Goal: Information Seeking & Learning: Learn about a topic

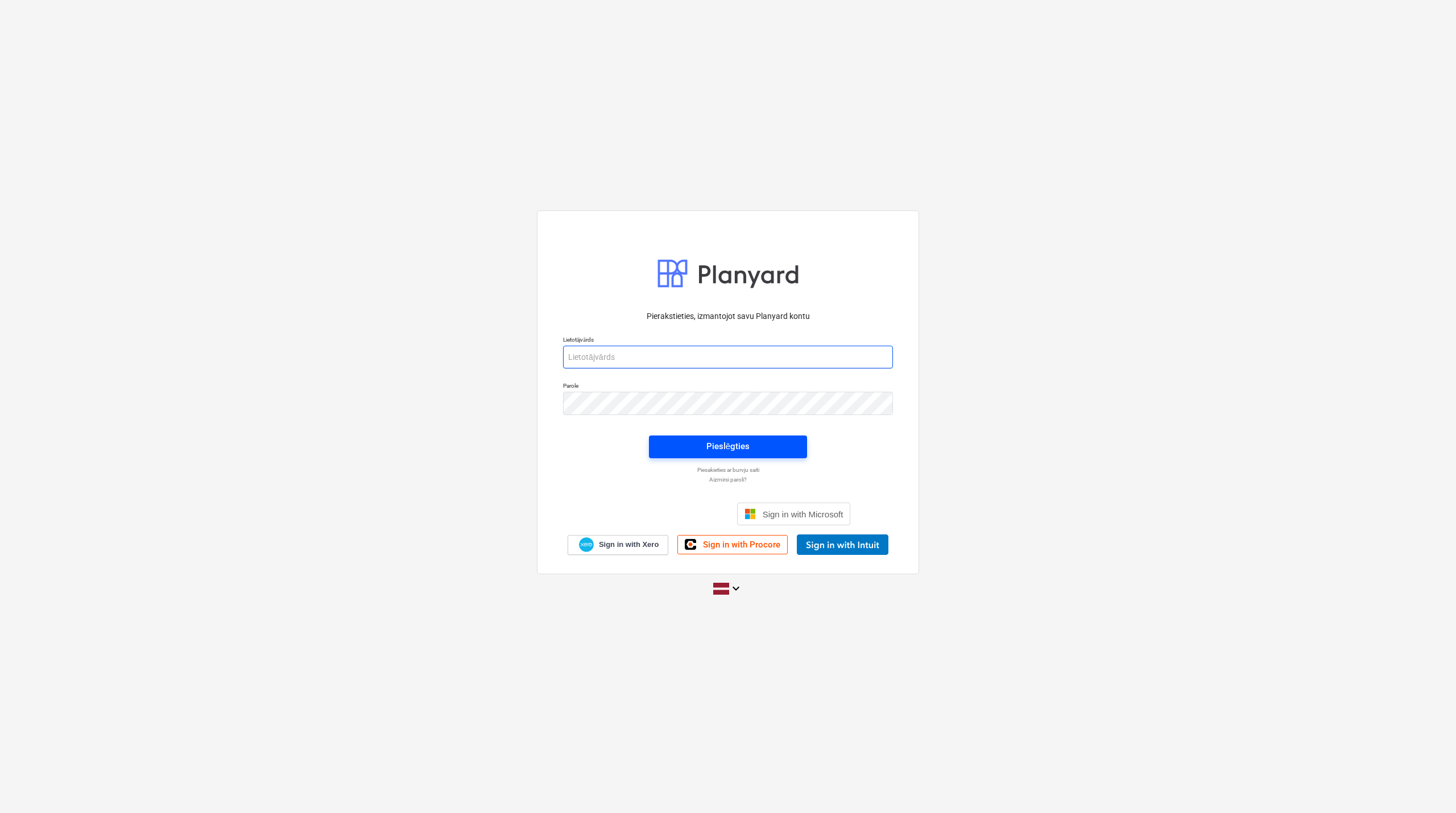
type input "[PERSON_NAME][EMAIL_ADDRESS][DOMAIN_NAME]"
click at [716, 452] on div "Pieslēgties" at bounding box center [728, 446] width 43 height 14
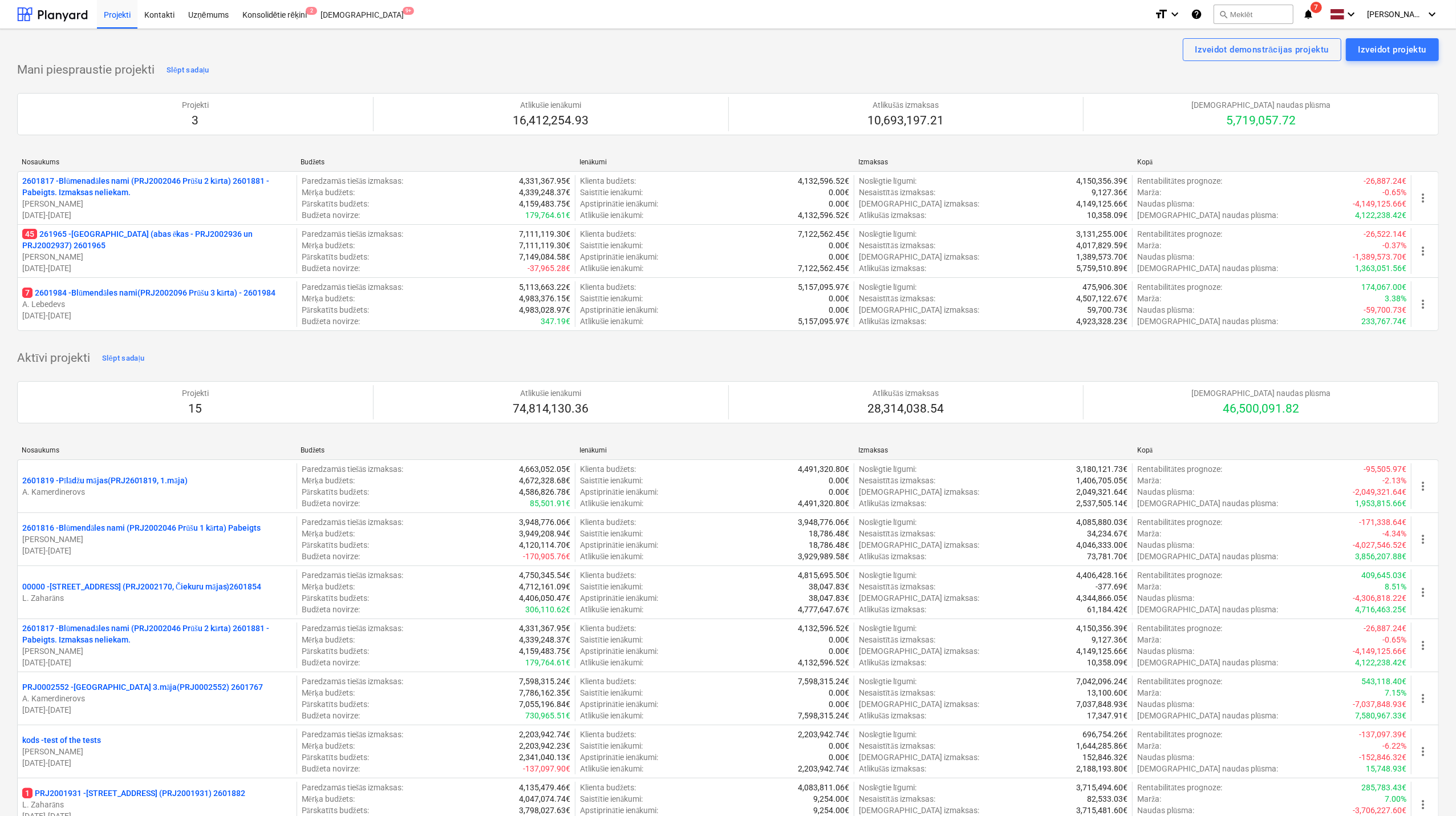
click at [145, 243] on p "45 261965 - [GEOGRAPHIC_DATA] (abas ēkas - PRJ2002936 un PRJ2002937) 2601965" at bounding box center [157, 239] width 269 height 23
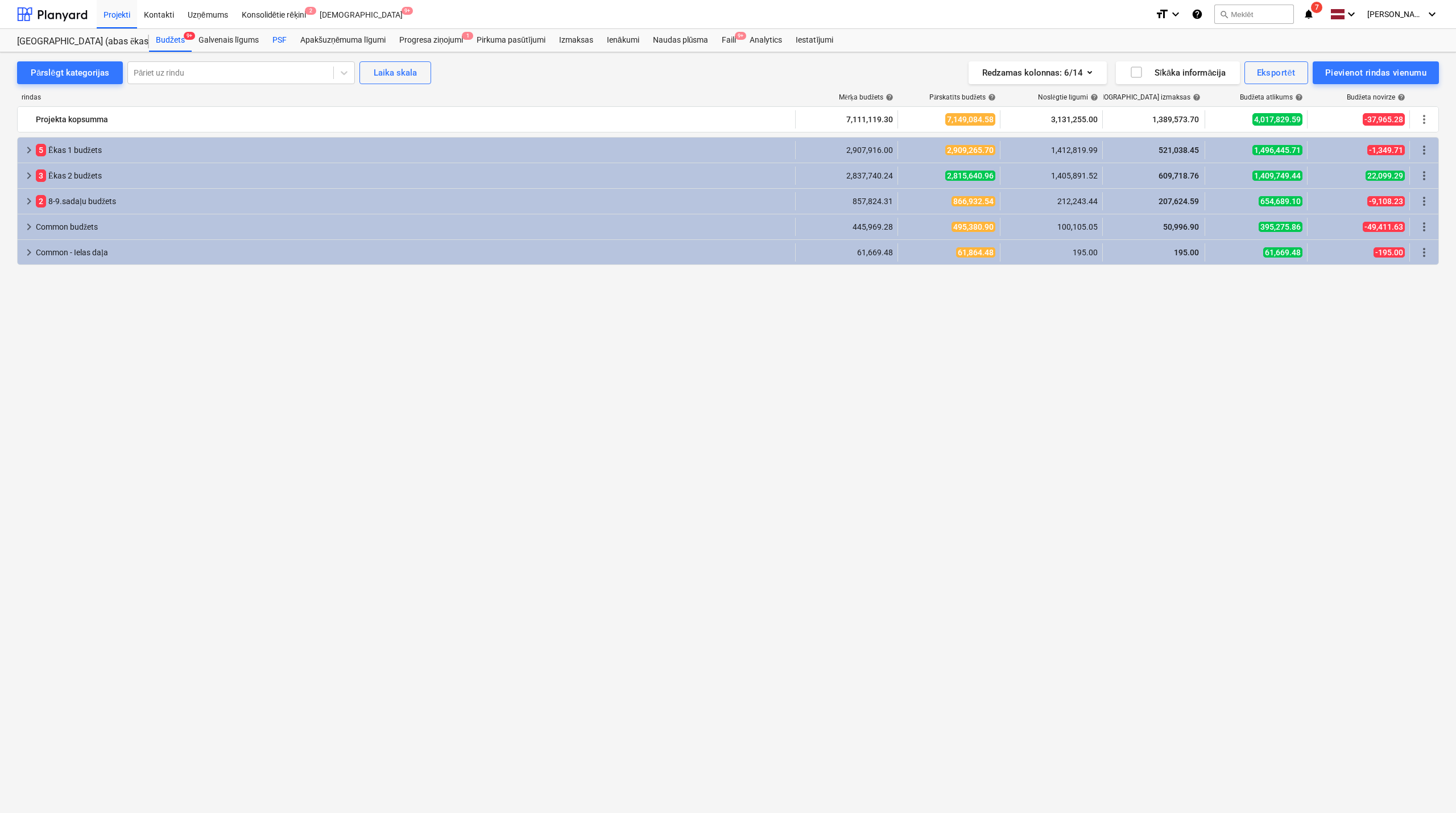
click at [273, 40] on div "PSF" at bounding box center [280, 40] width 28 height 22
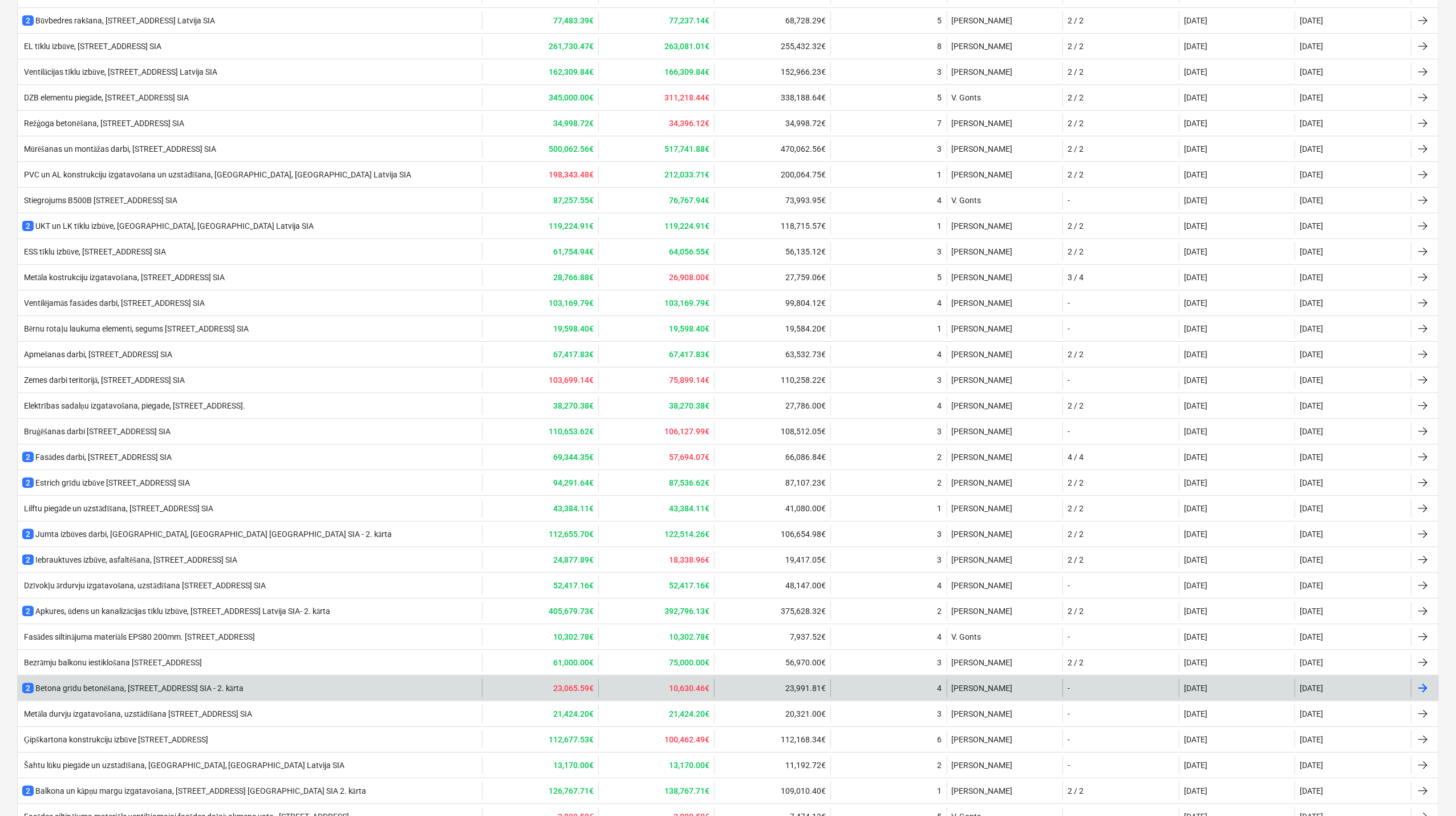
scroll to position [448, 0]
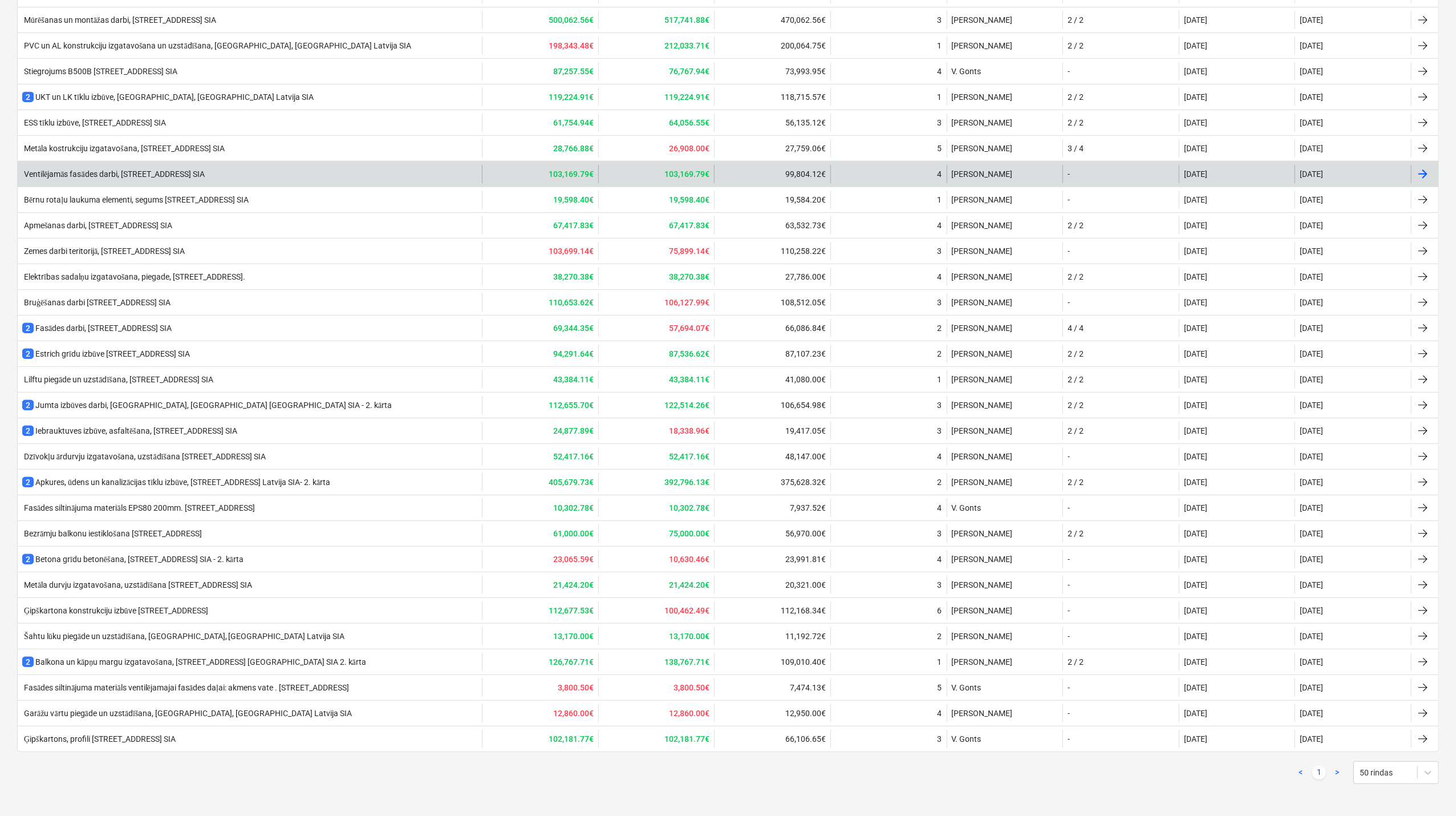
click at [118, 169] on div "Ventilējamās fasādes darbi, [STREET_ADDRESS] SIA" at bounding box center [113, 174] width 182 height 9
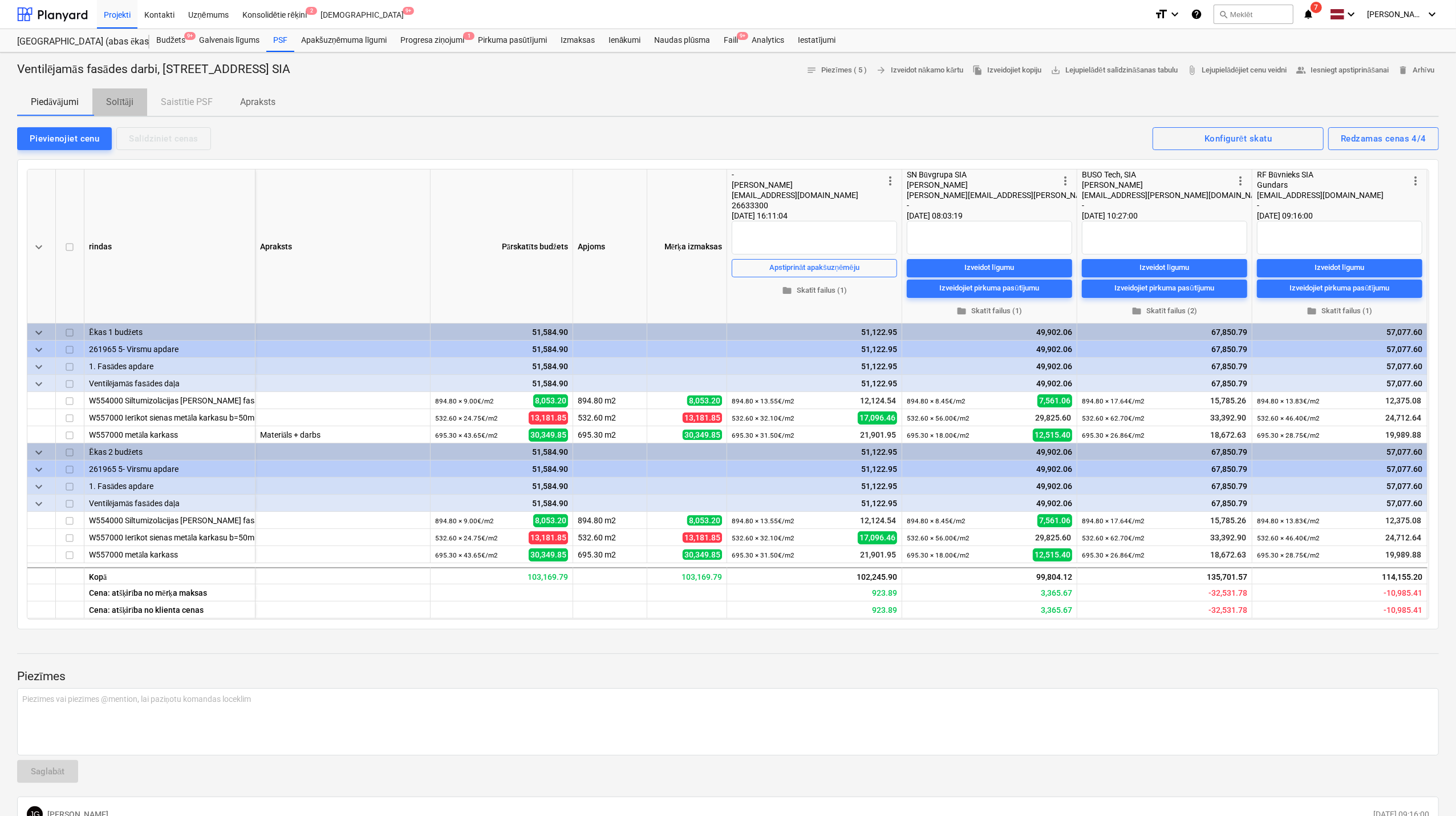
click at [122, 110] on span "Solītāji" at bounding box center [119, 102] width 54 height 20
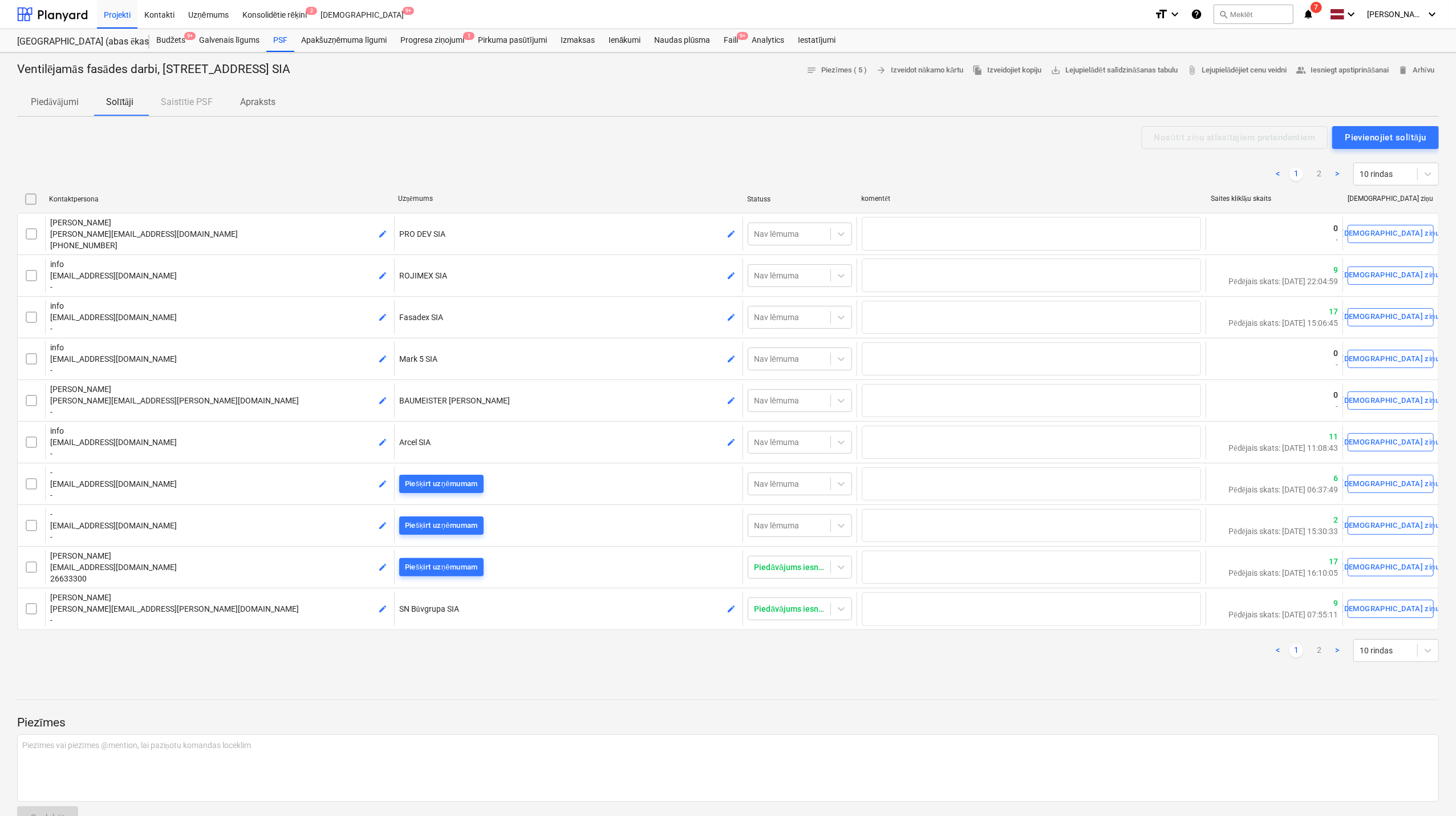
click at [58, 97] on p "Piedāvājumi" at bounding box center [54, 102] width 48 height 14
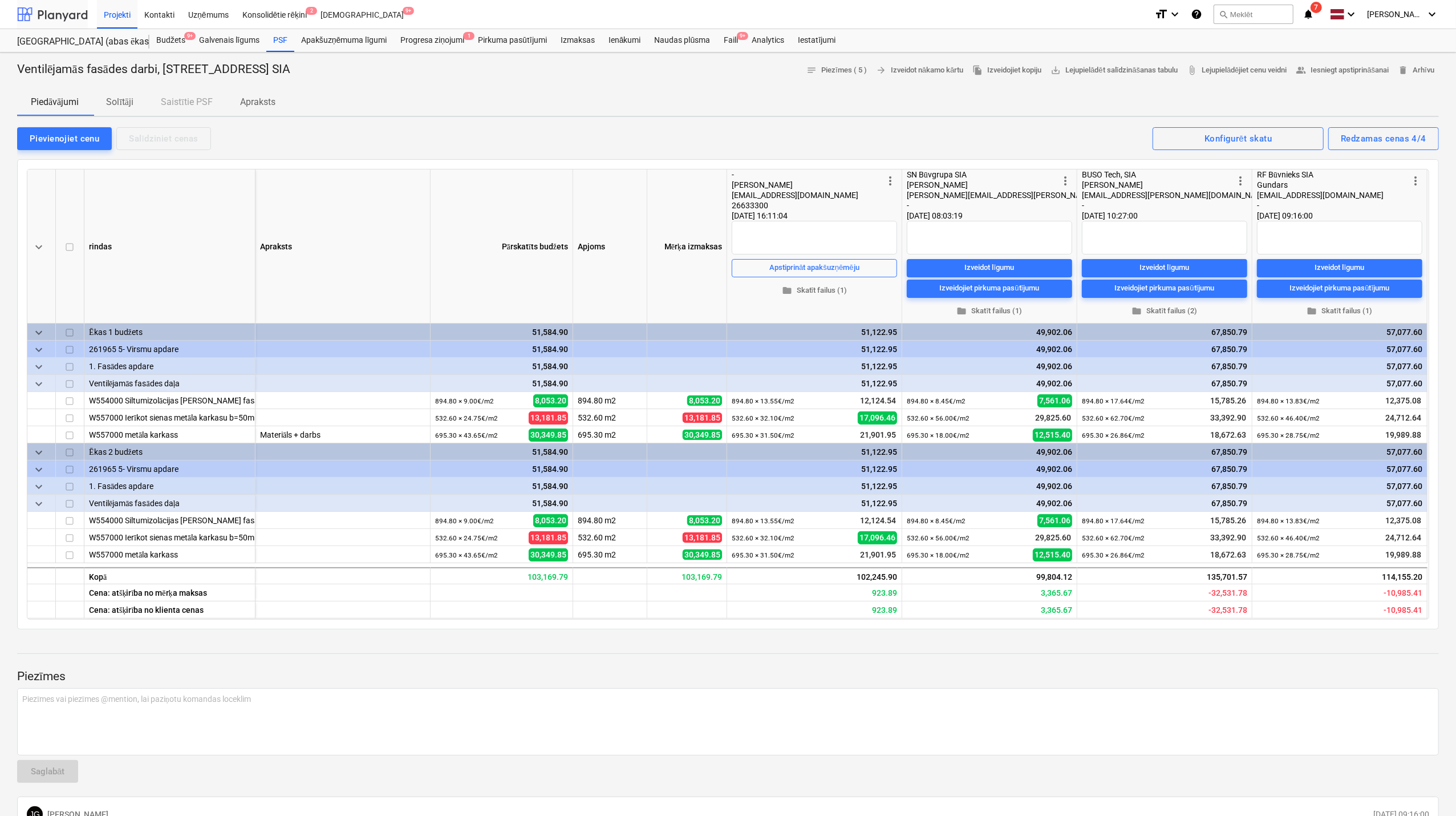
click at [69, 12] on div at bounding box center [52, 14] width 70 height 28
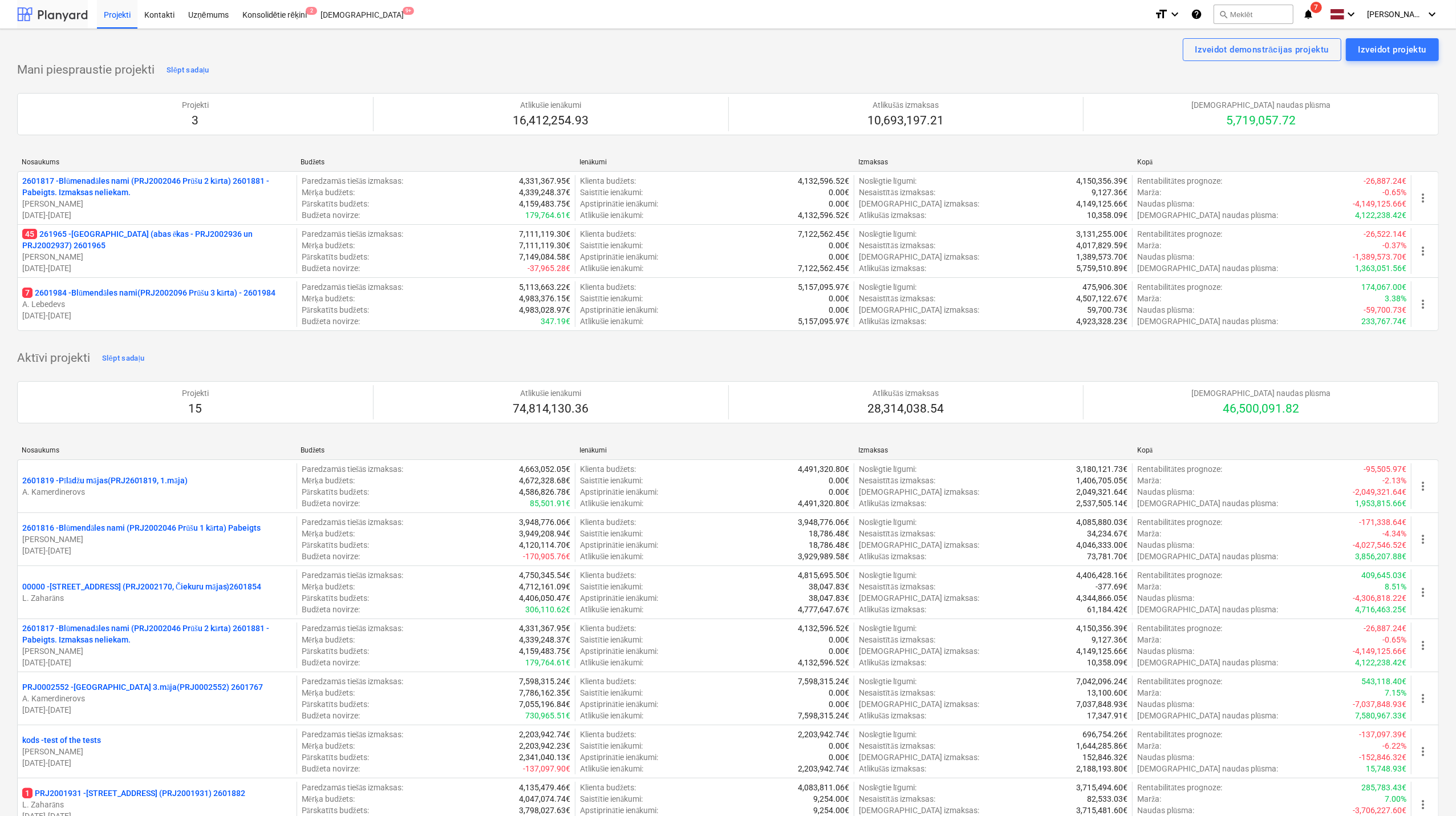
click at [74, 10] on div at bounding box center [52, 14] width 70 height 28
click at [68, 20] on div at bounding box center [52, 14] width 70 height 28
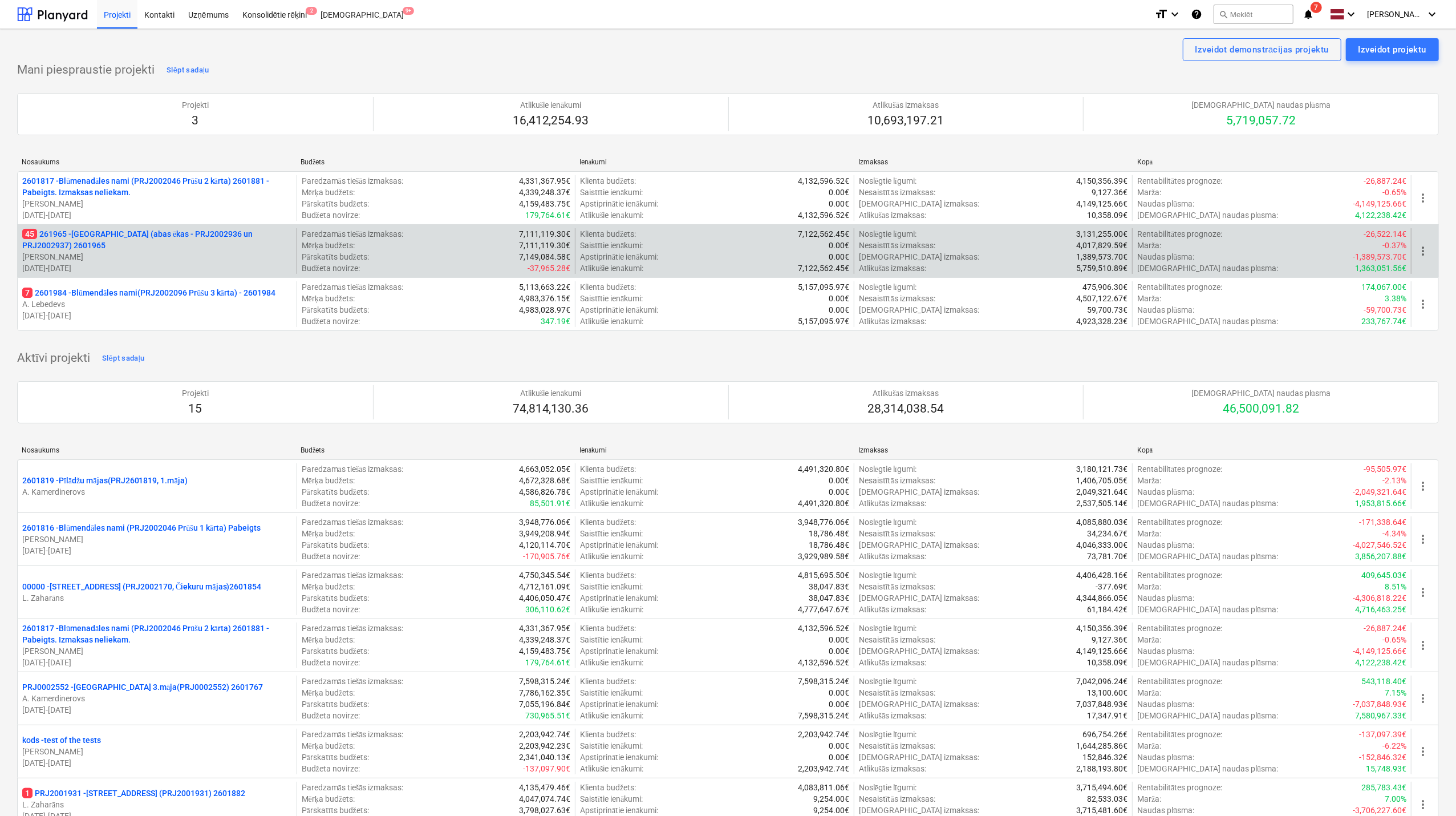
click at [169, 240] on p "45 261965 - [GEOGRAPHIC_DATA] (abas ēkas - PRJ2002936 un PRJ2002937) 2601965" at bounding box center [157, 239] width 269 height 23
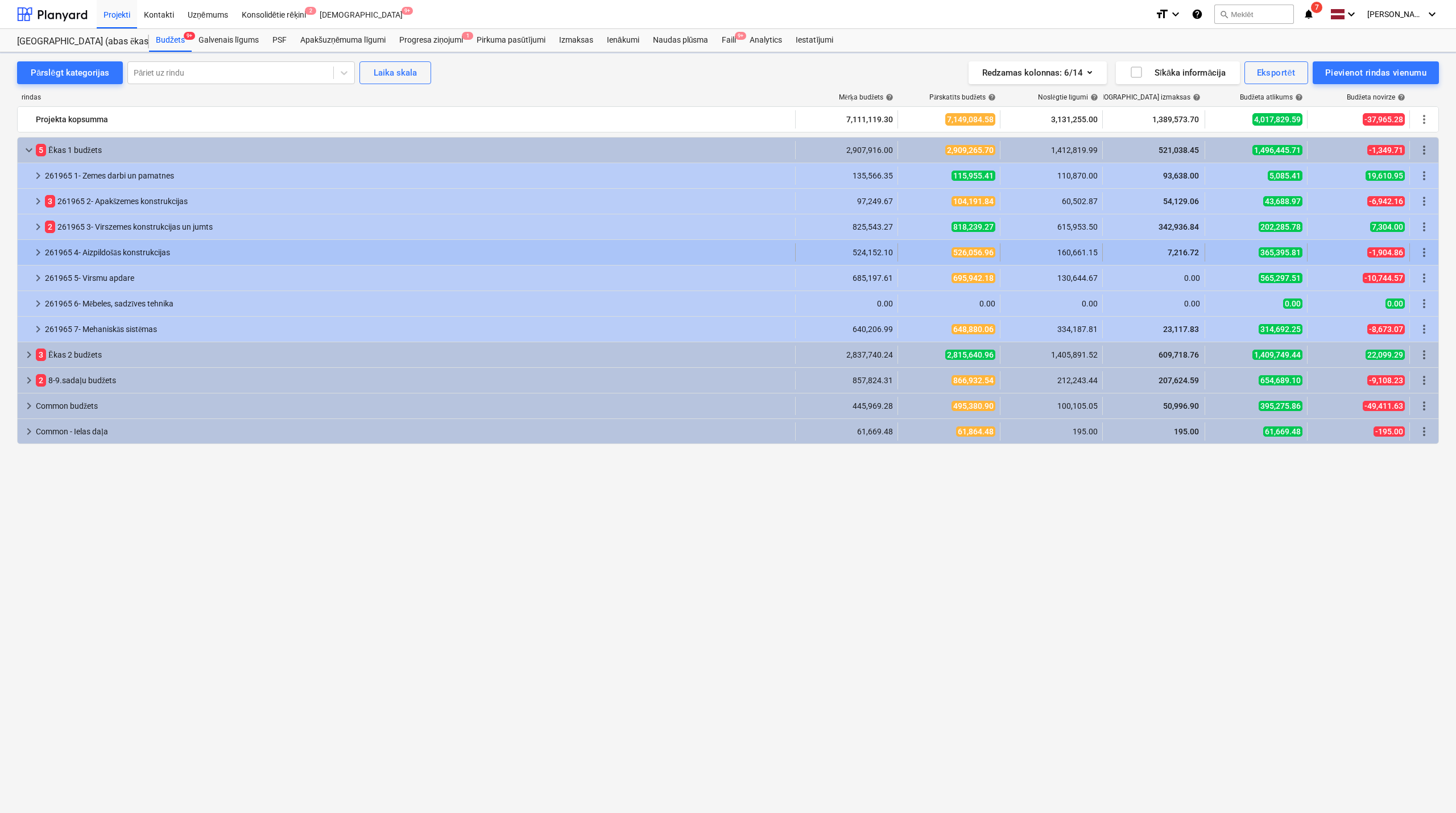
click at [32, 255] on span "keyboard_arrow_right" at bounding box center [38, 252] width 14 height 14
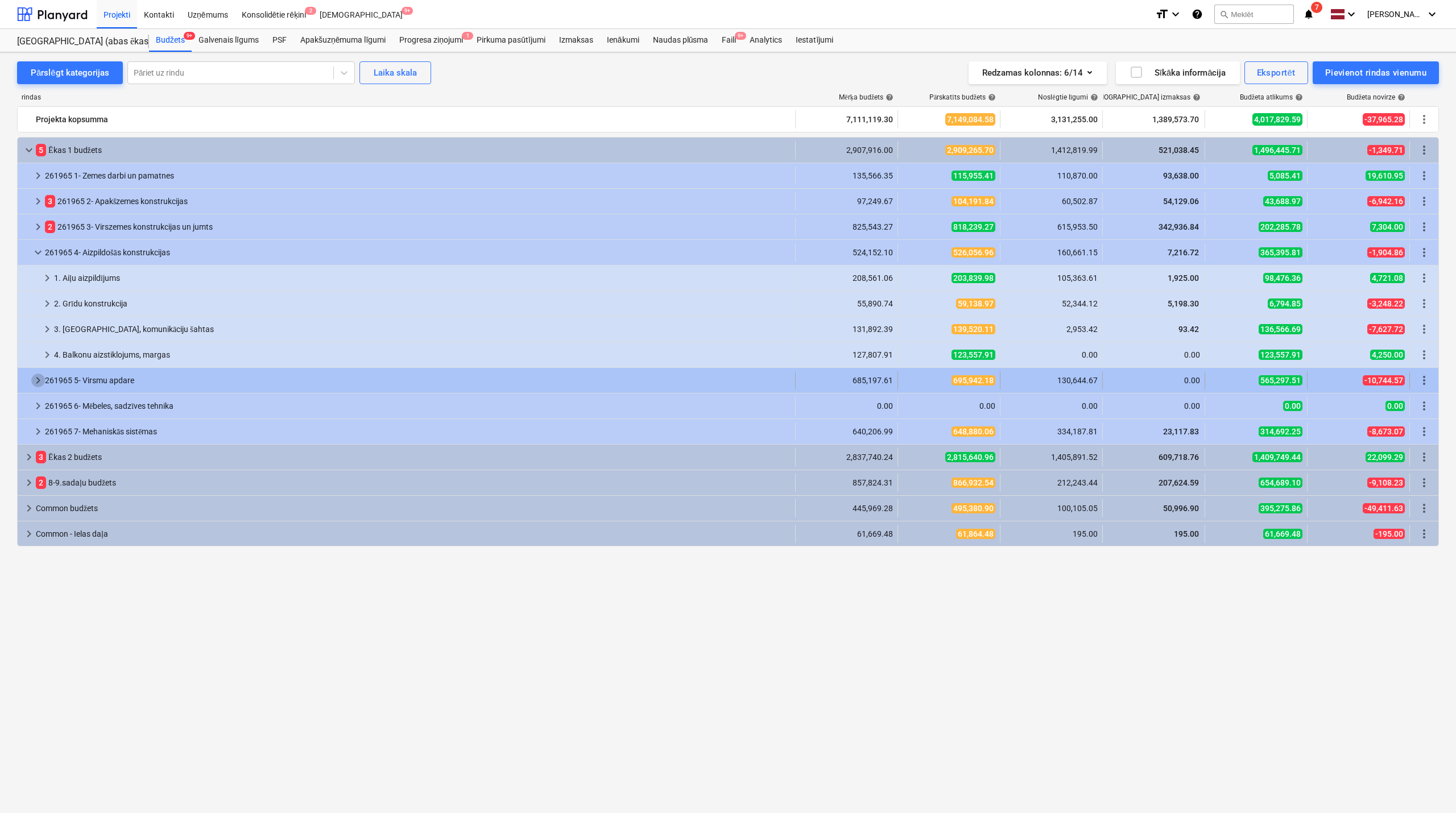
click at [38, 382] on span "keyboard_arrow_right" at bounding box center [38, 380] width 14 height 14
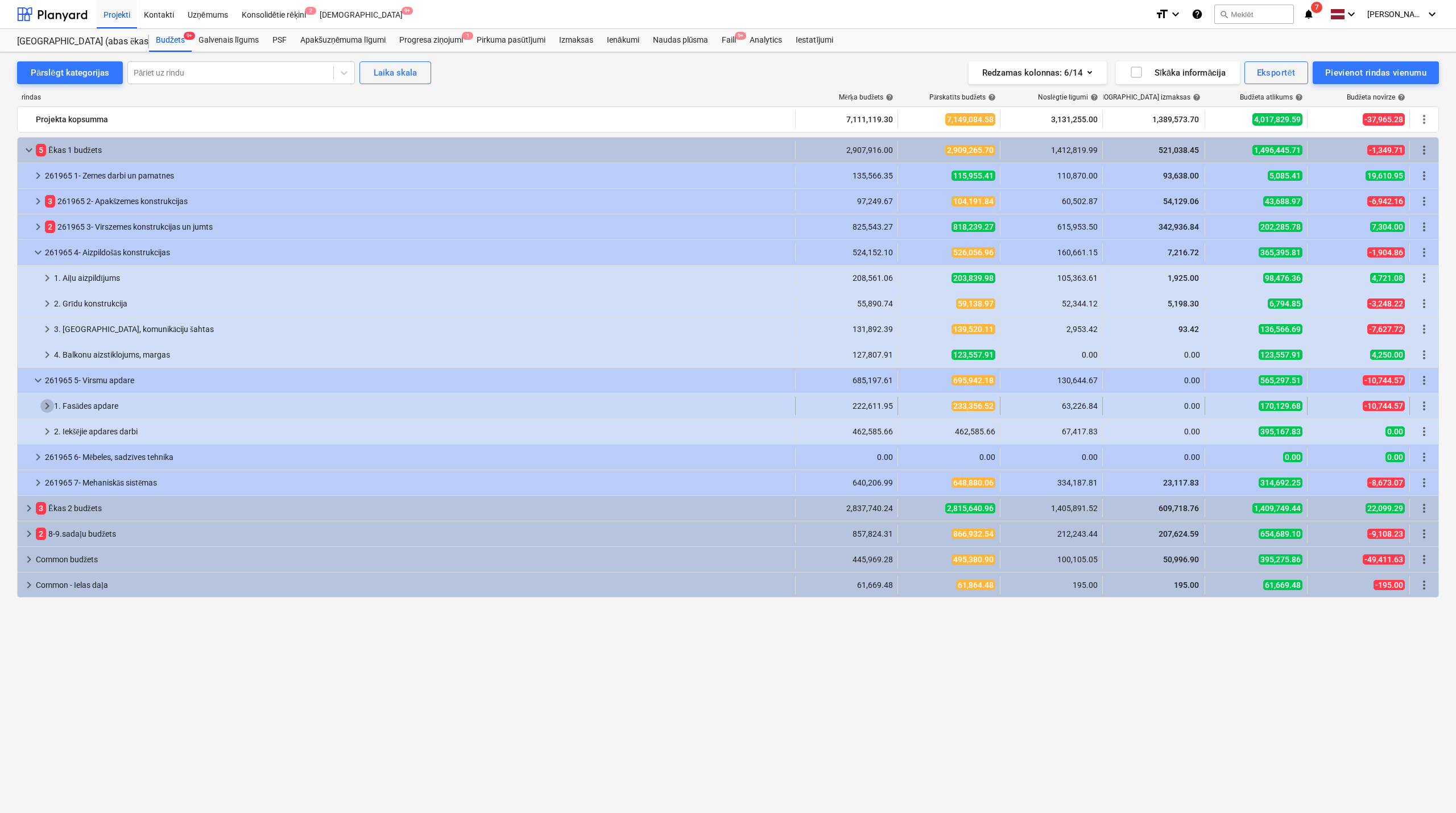
click at [46, 412] on span "keyboard_arrow_right" at bounding box center [47, 405] width 14 height 14
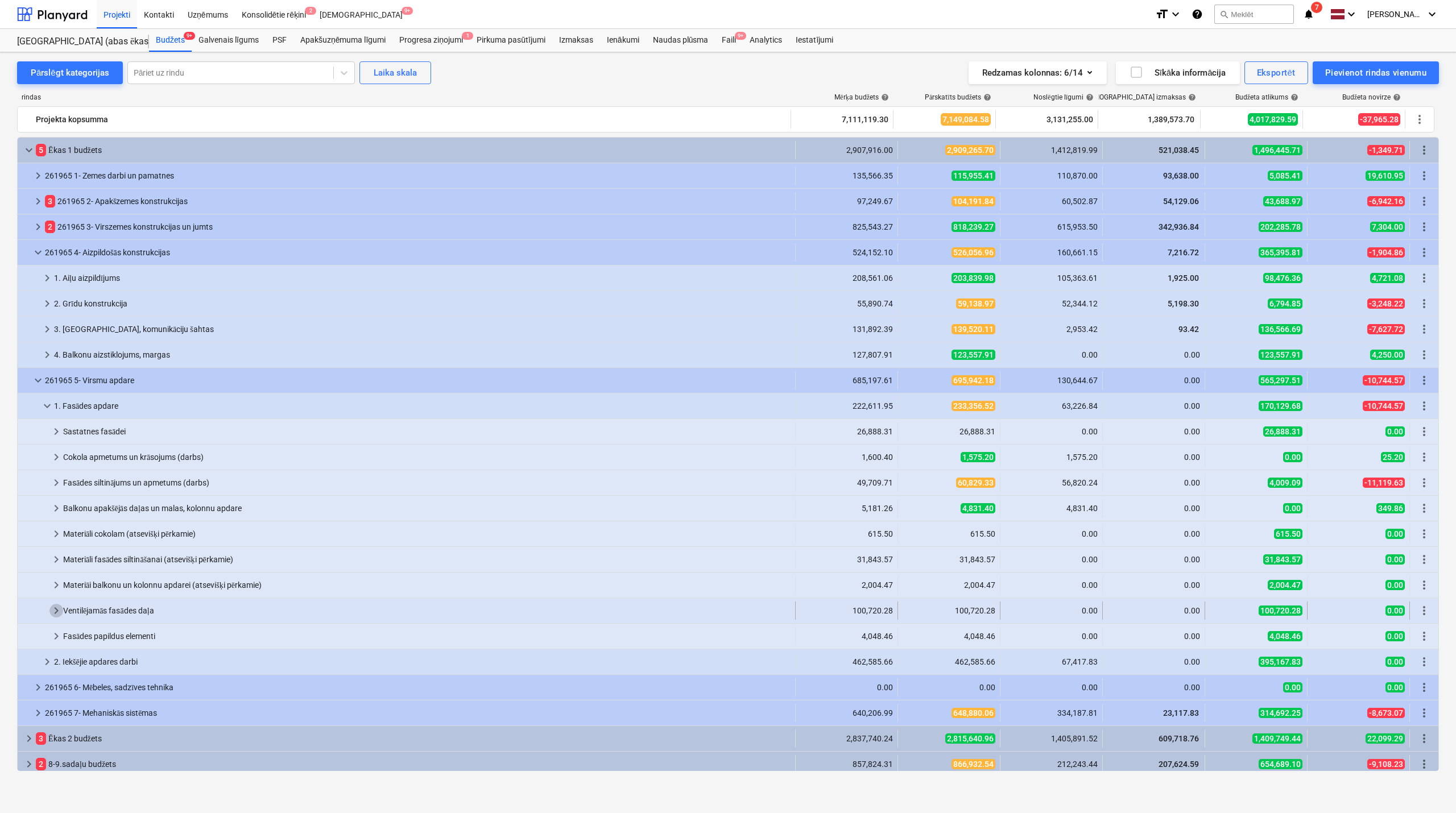
click at [59, 610] on span "keyboard_arrow_right" at bounding box center [56, 610] width 14 height 14
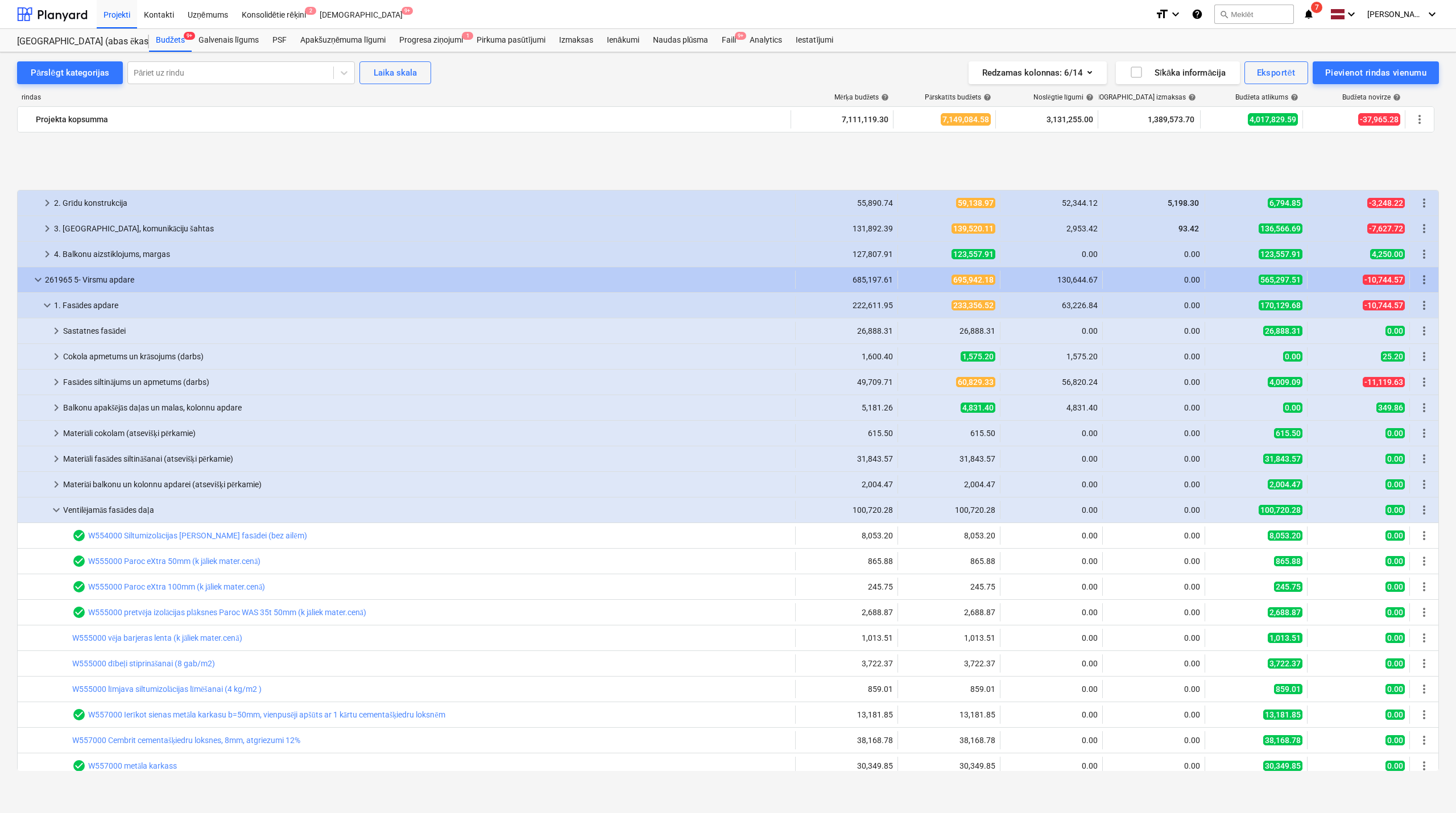
scroll to position [203, 0]
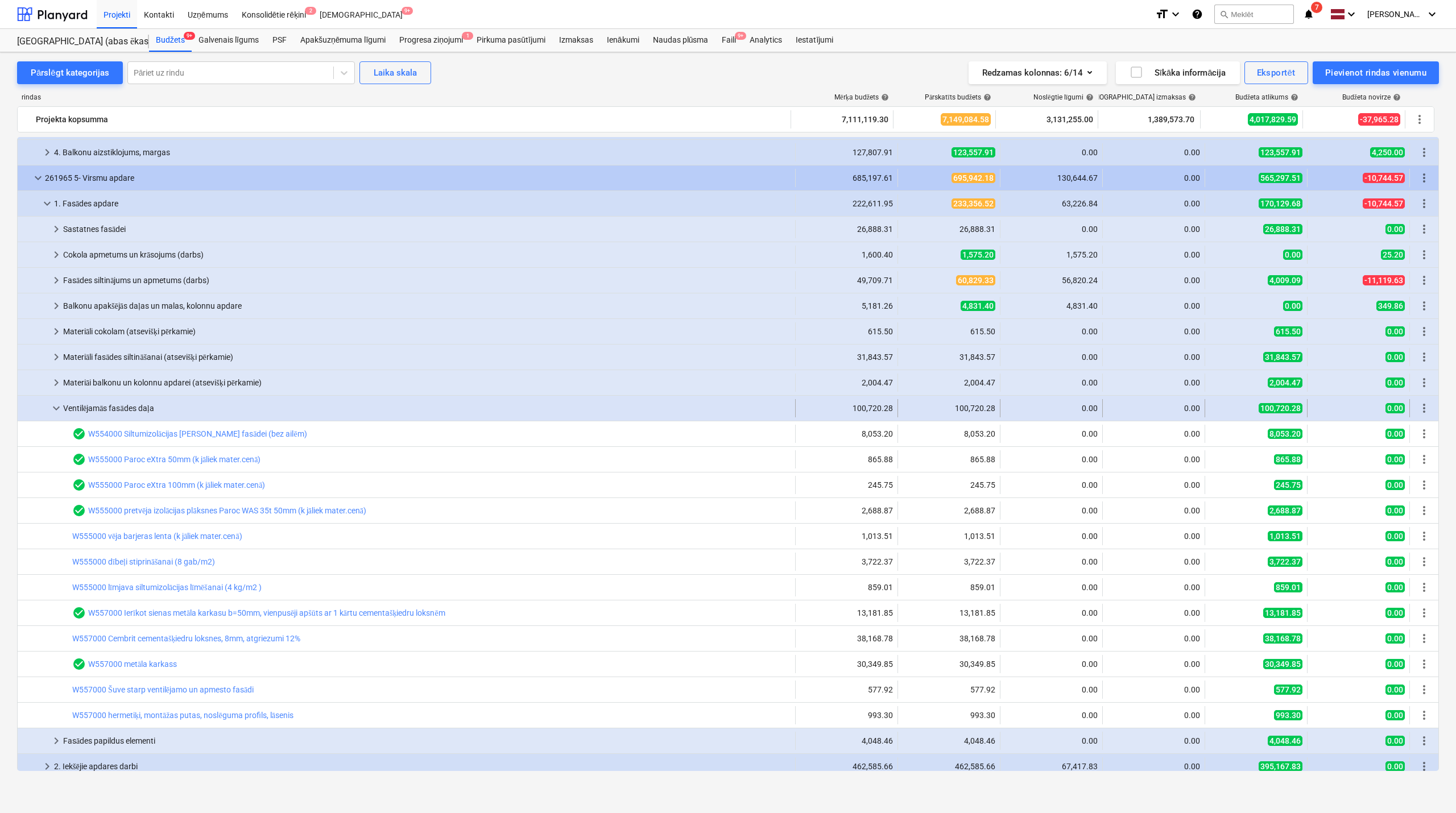
click at [58, 415] on span "keyboard_arrow_down" at bounding box center [56, 408] width 14 height 14
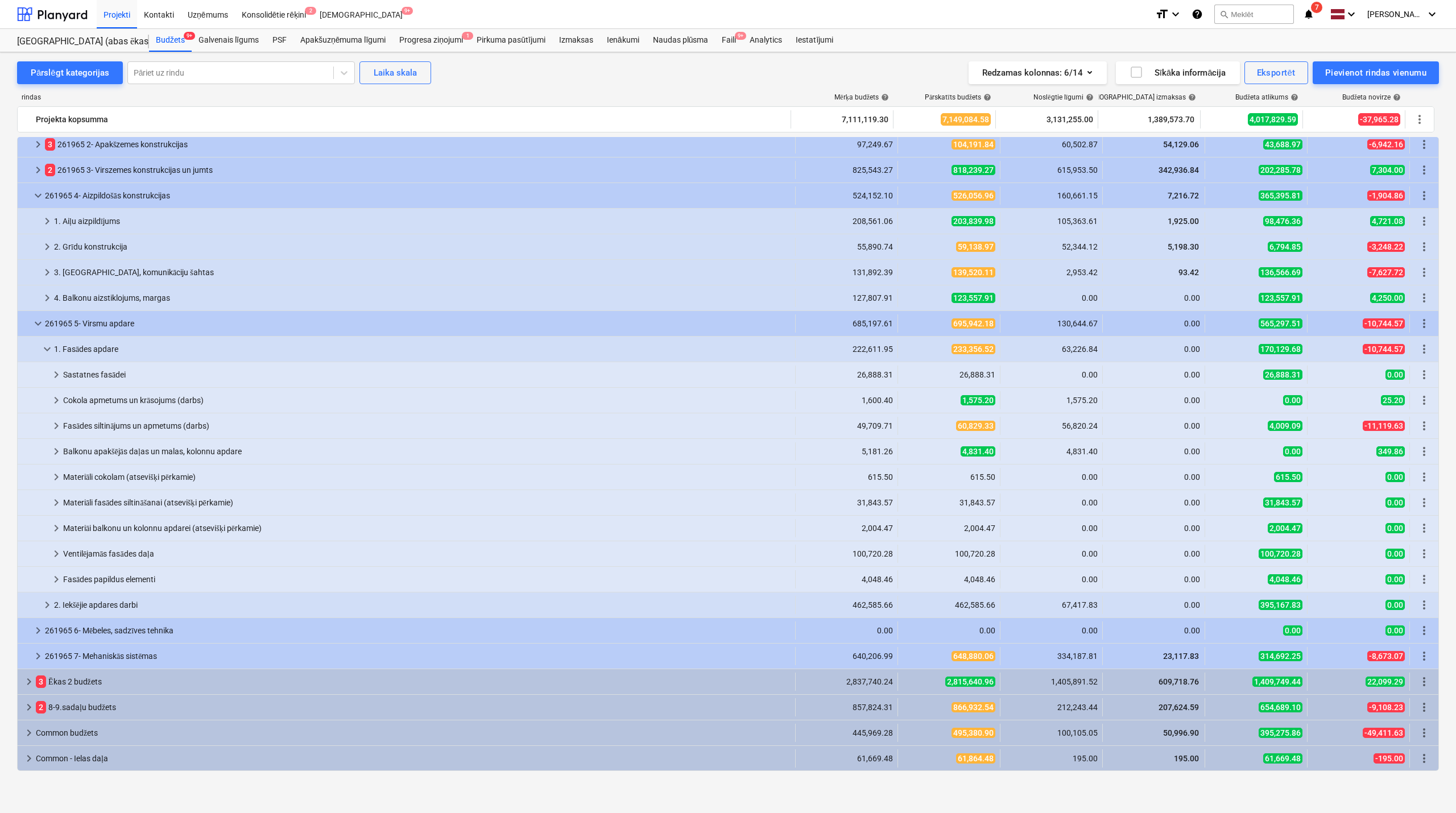
scroll to position [57, 0]
click at [57, 553] on span "keyboard_arrow_right" at bounding box center [56, 553] width 14 height 14
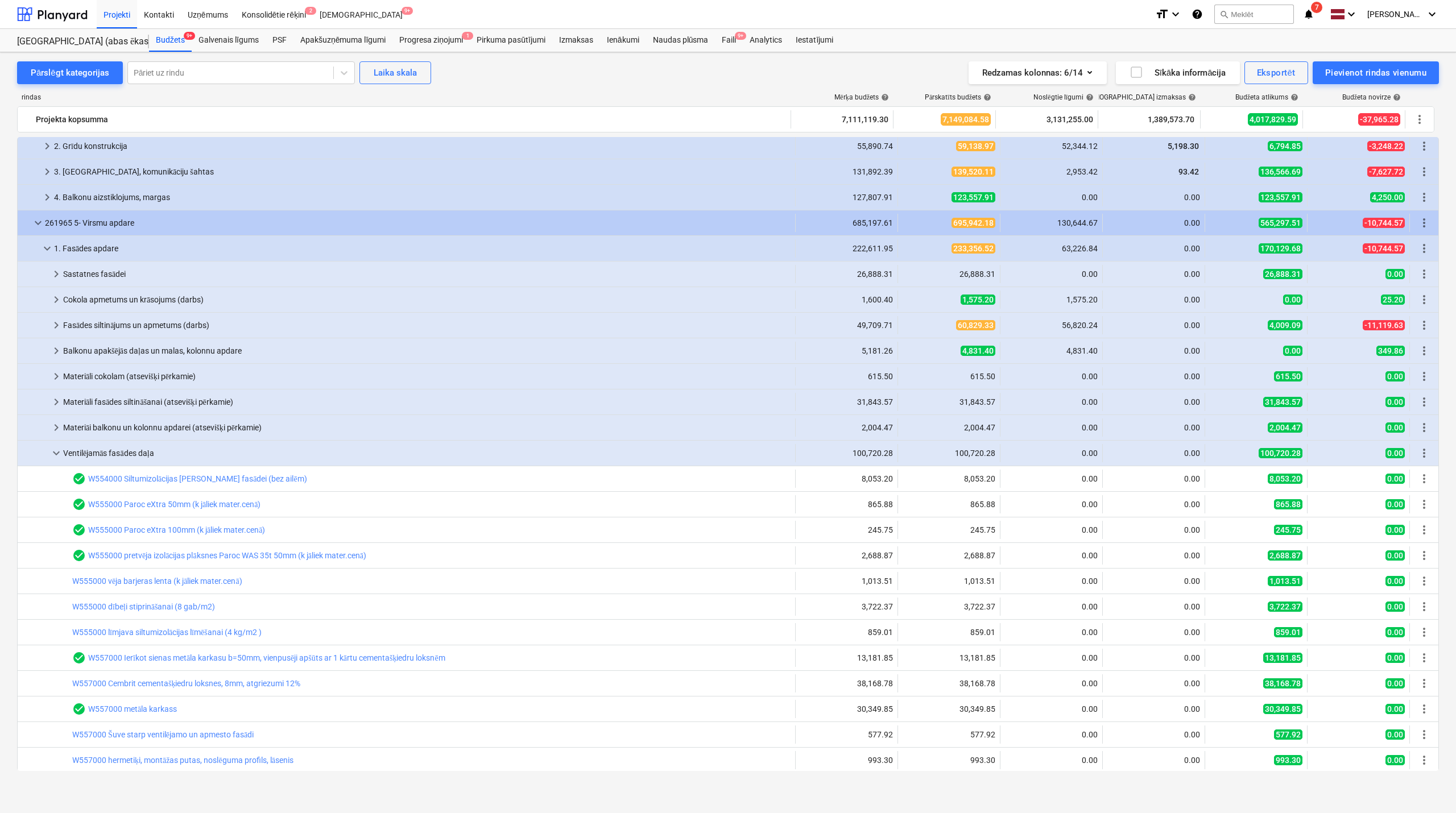
scroll to position [360, 0]
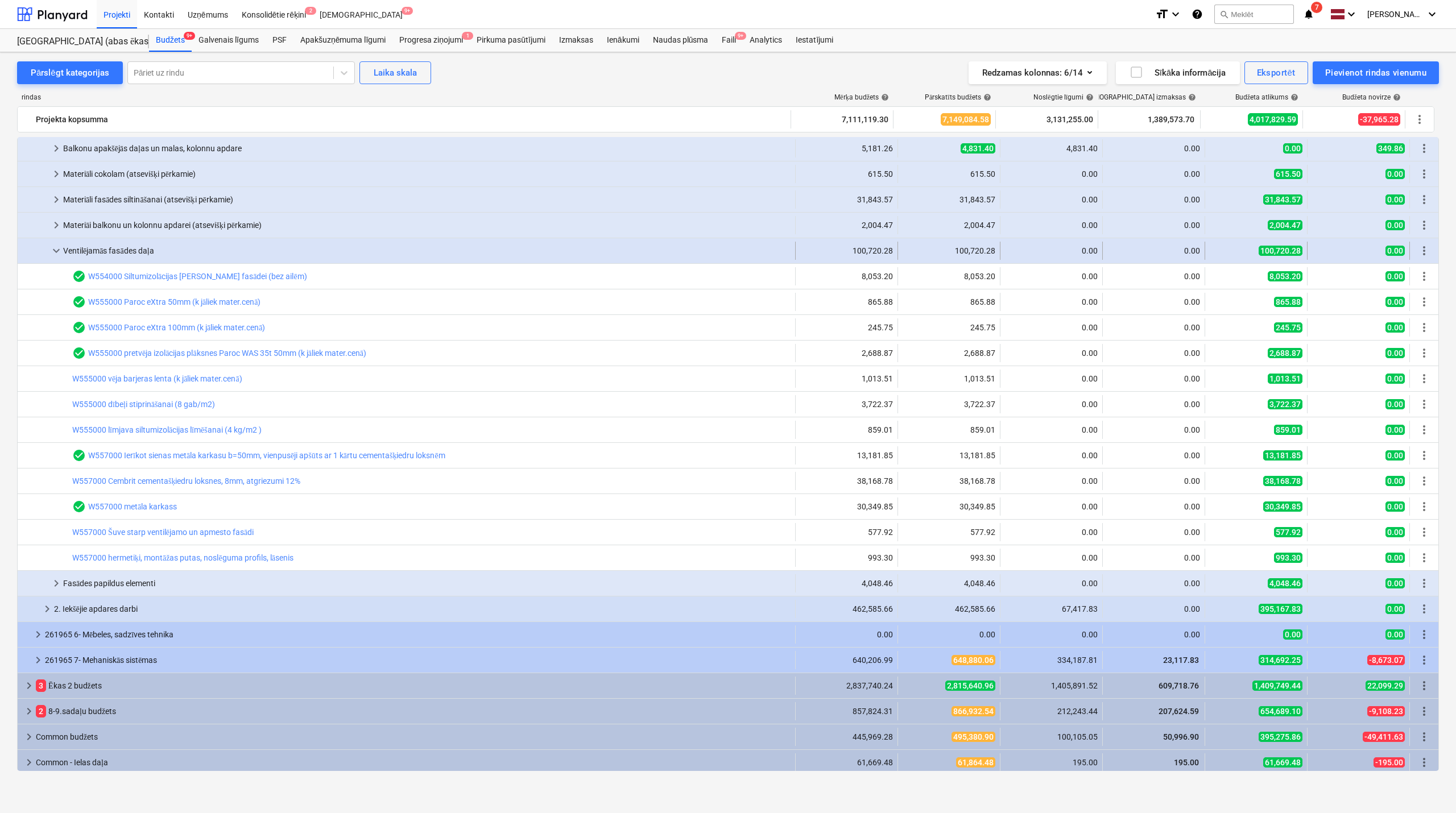
click at [64, 249] on div "Ventilējamās fasādes daļa" at bounding box center [427, 250] width 727 height 18
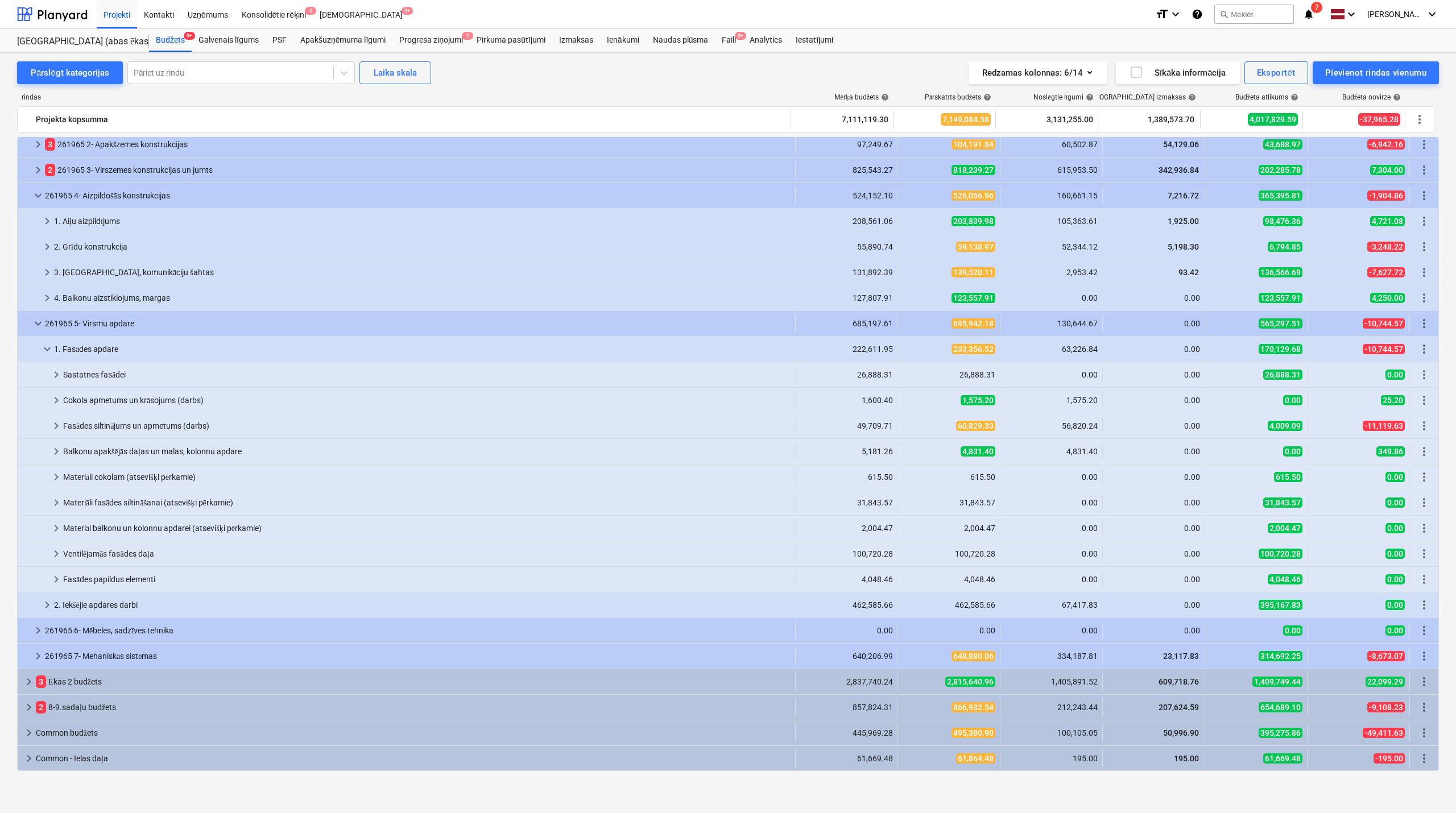
scroll to position [57, 0]
click at [51, 504] on span "keyboard_arrow_right" at bounding box center [56, 502] width 14 height 14
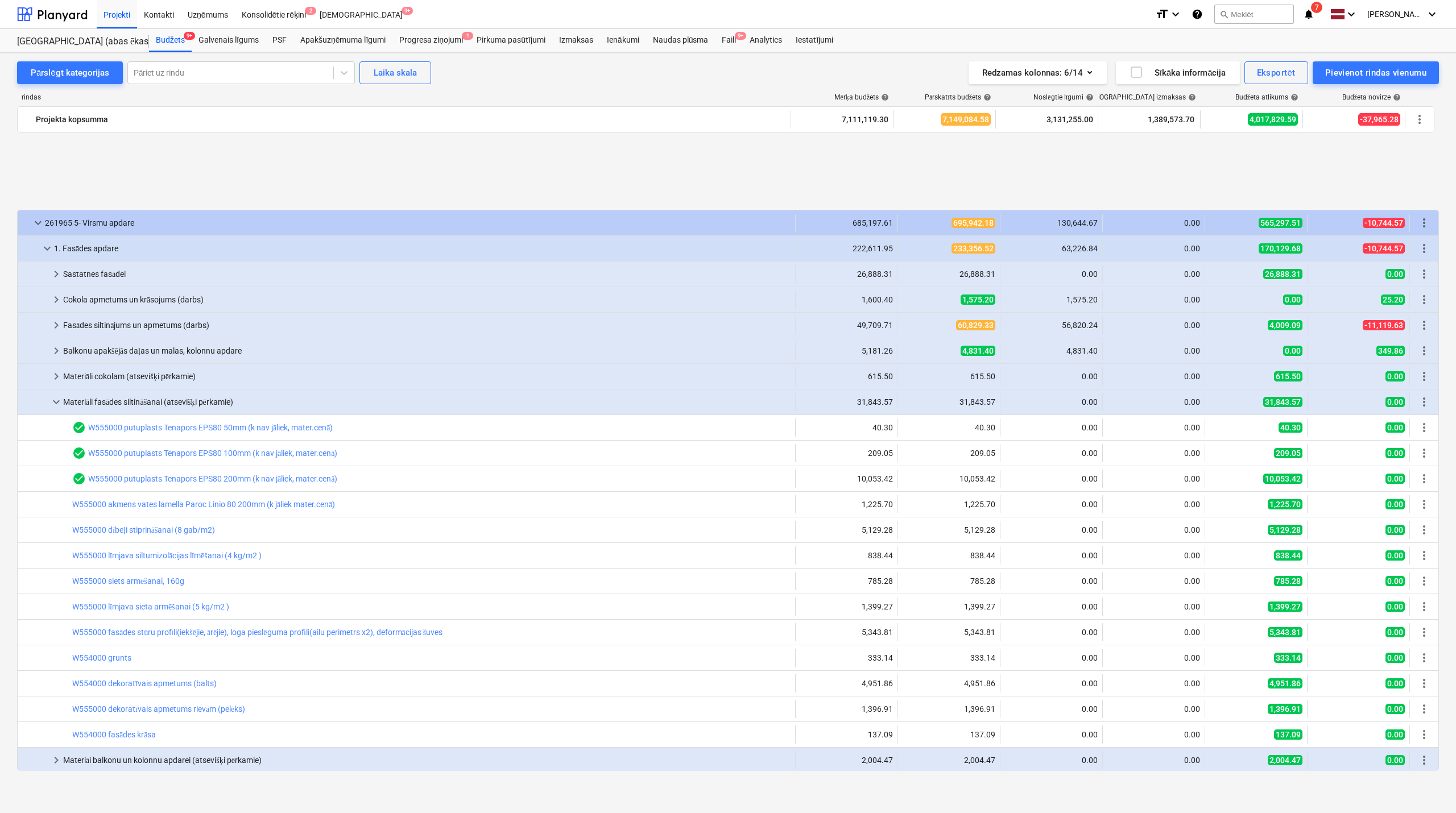
scroll to position [360, 0]
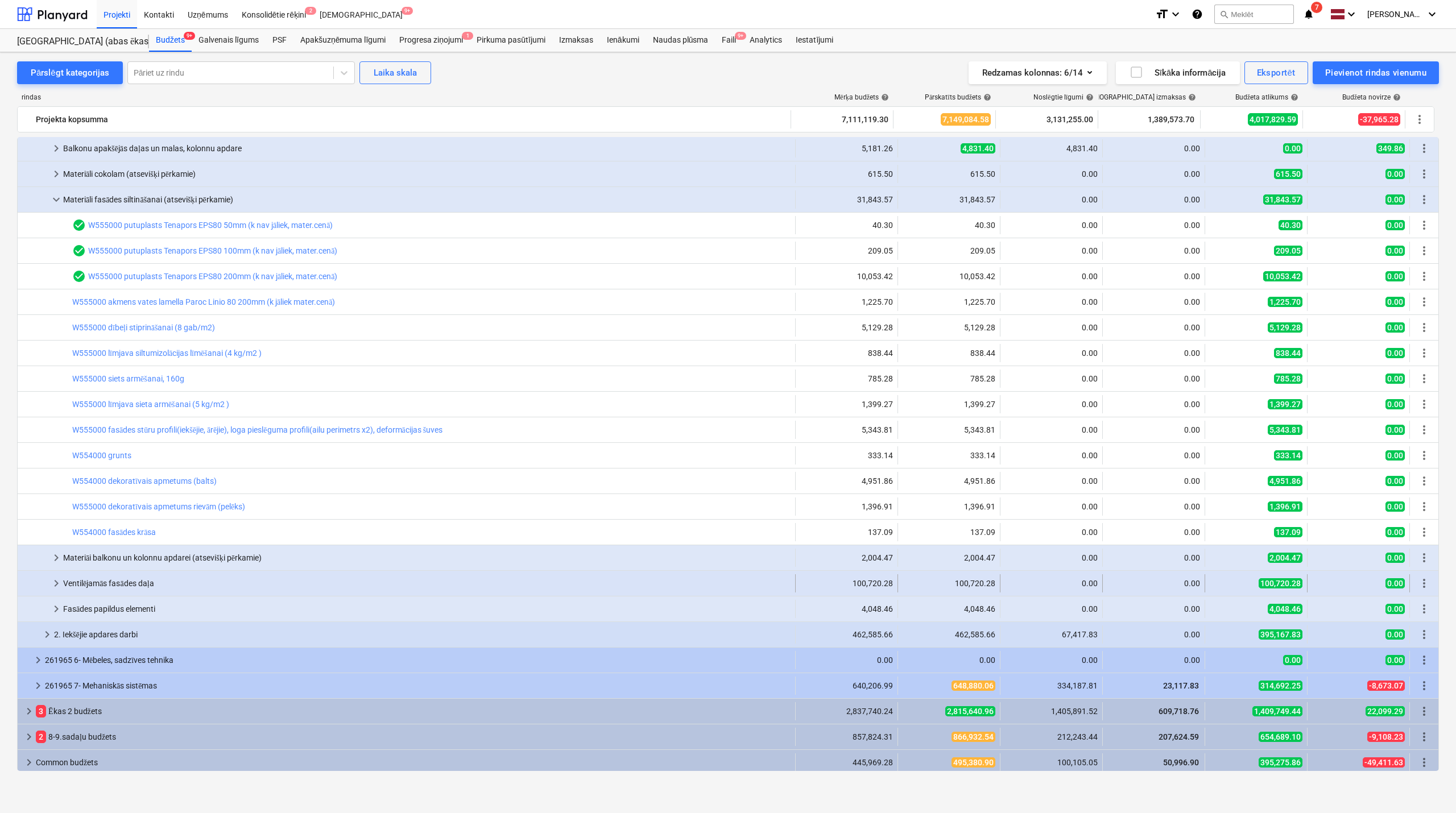
click at [54, 586] on span "keyboard_arrow_right" at bounding box center [56, 583] width 14 height 14
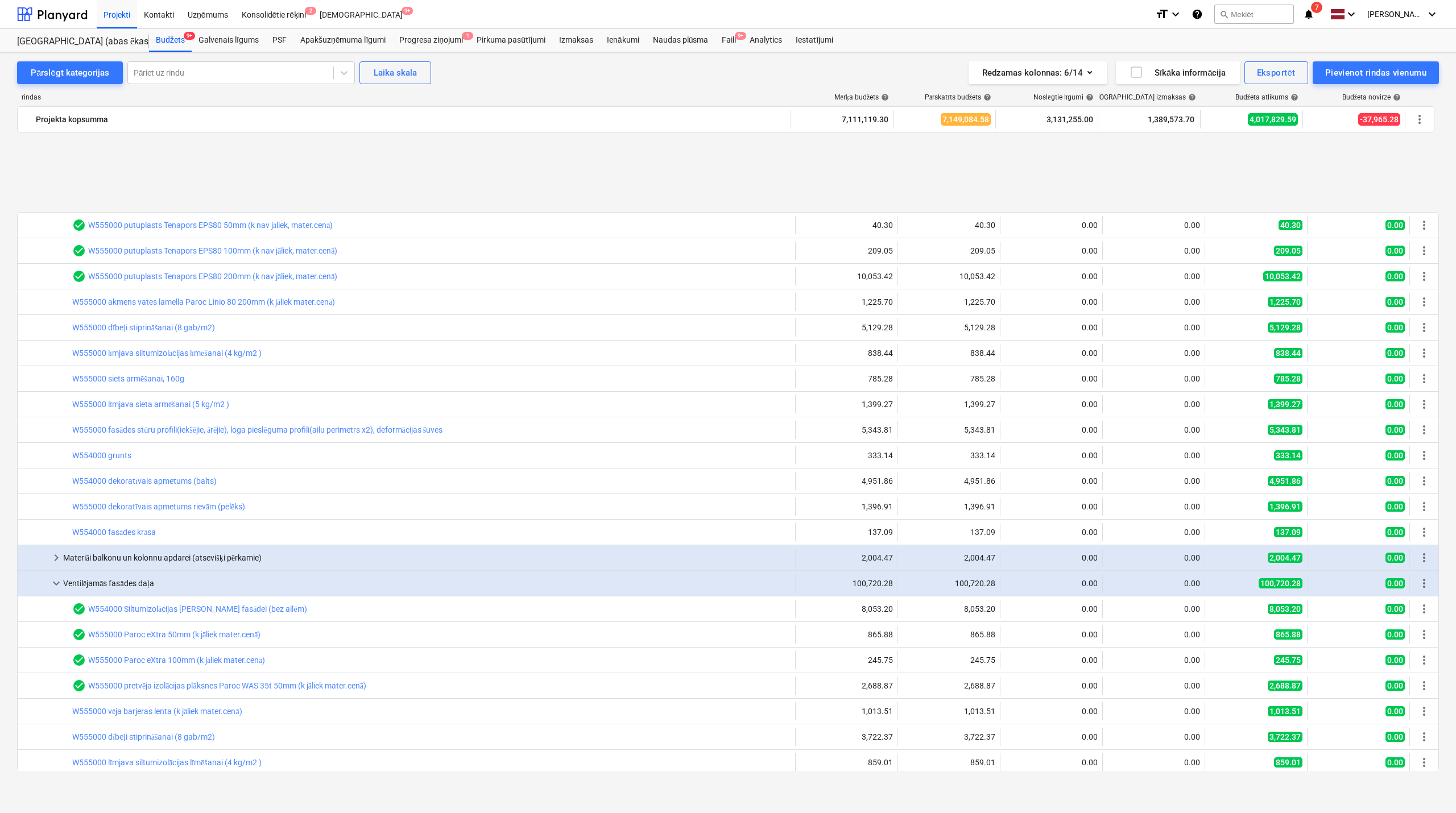
scroll to position [460, 0]
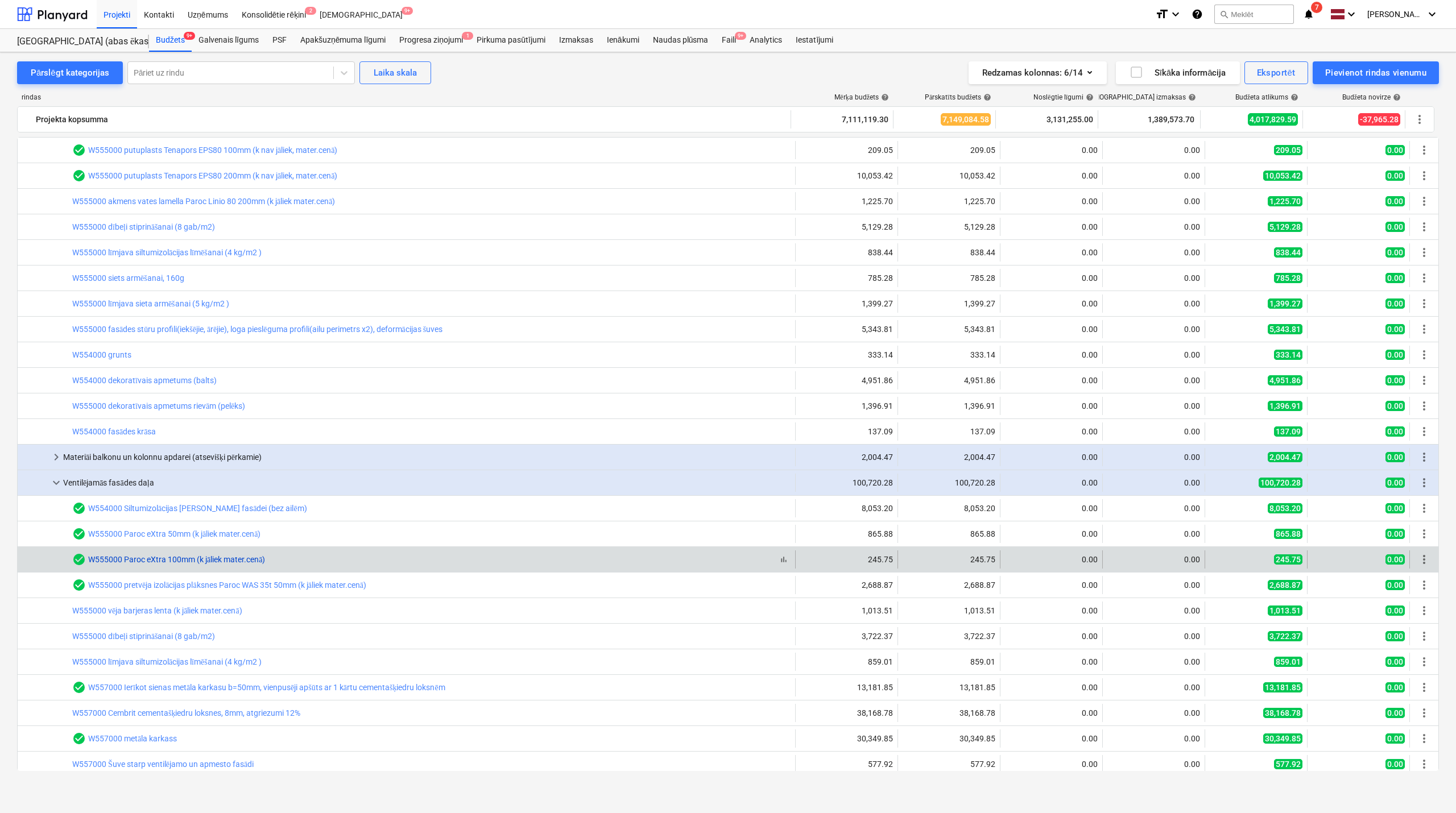
click at [190, 560] on link "W555000 Paroc eXtra 100mm (k jāliek mater.cenā)" at bounding box center [177, 559] width 177 height 9
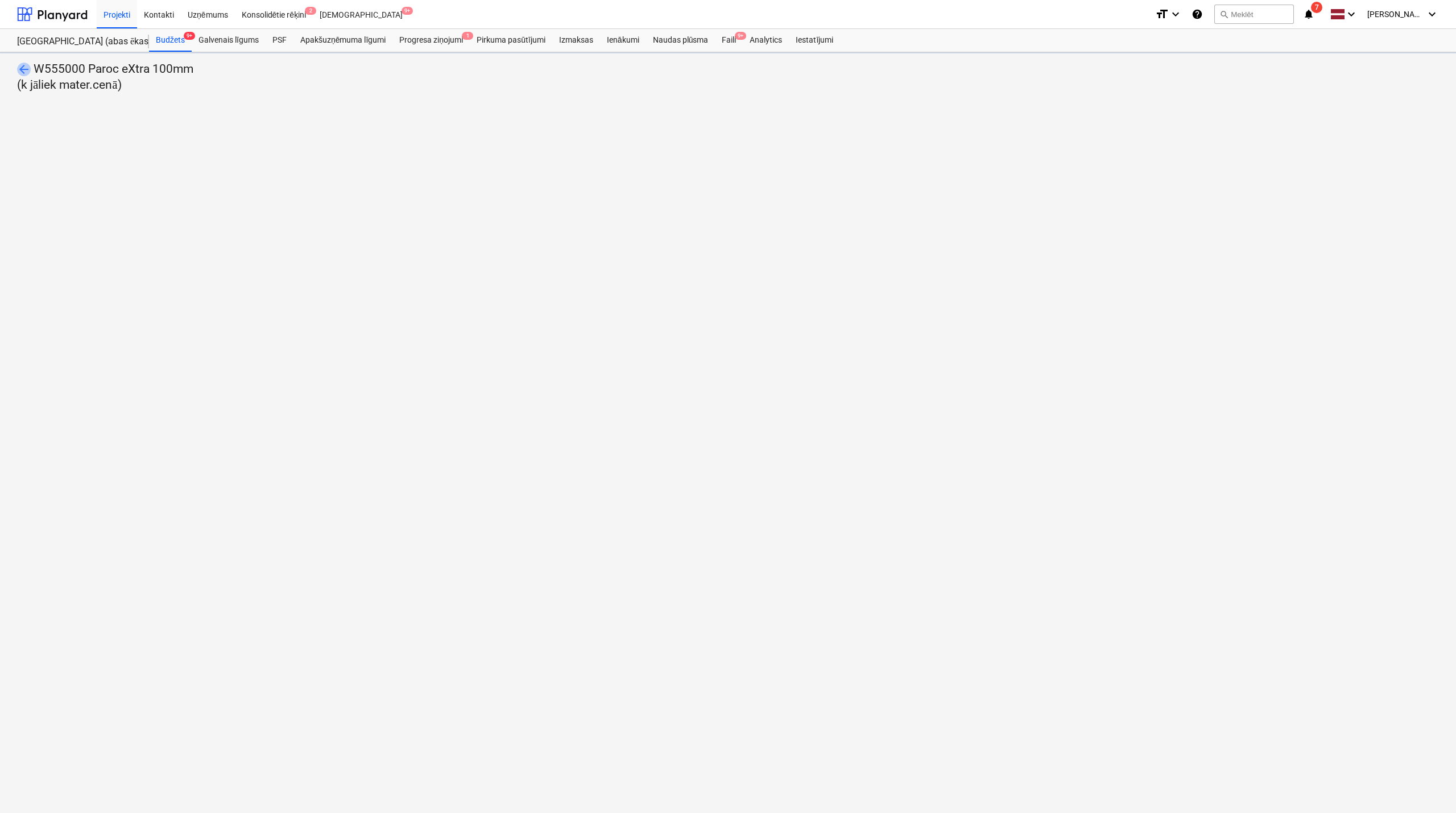
click at [18, 66] on span "arrow_back" at bounding box center [24, 69] width 14 height 14
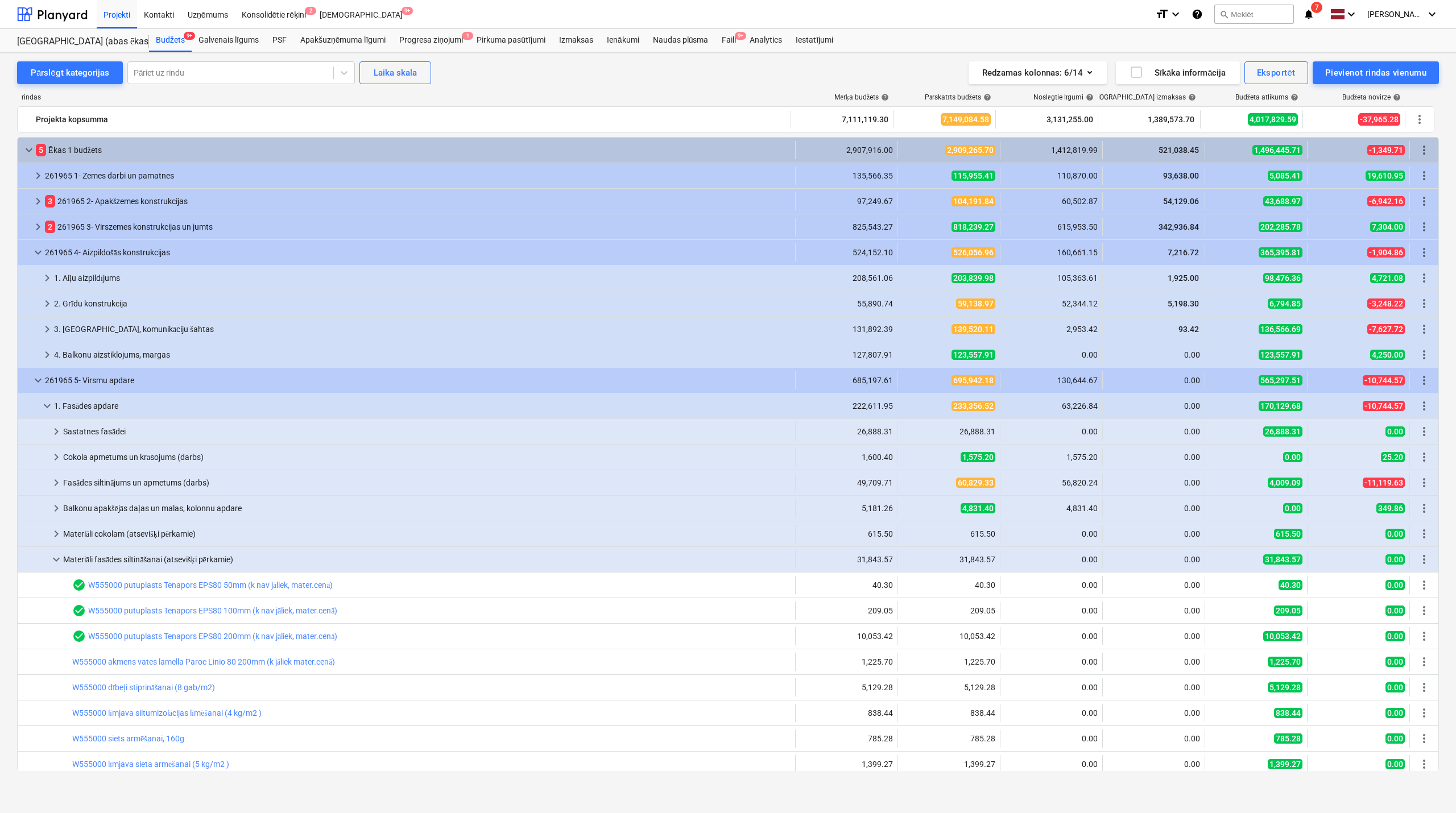
scroll to position [460, 0]
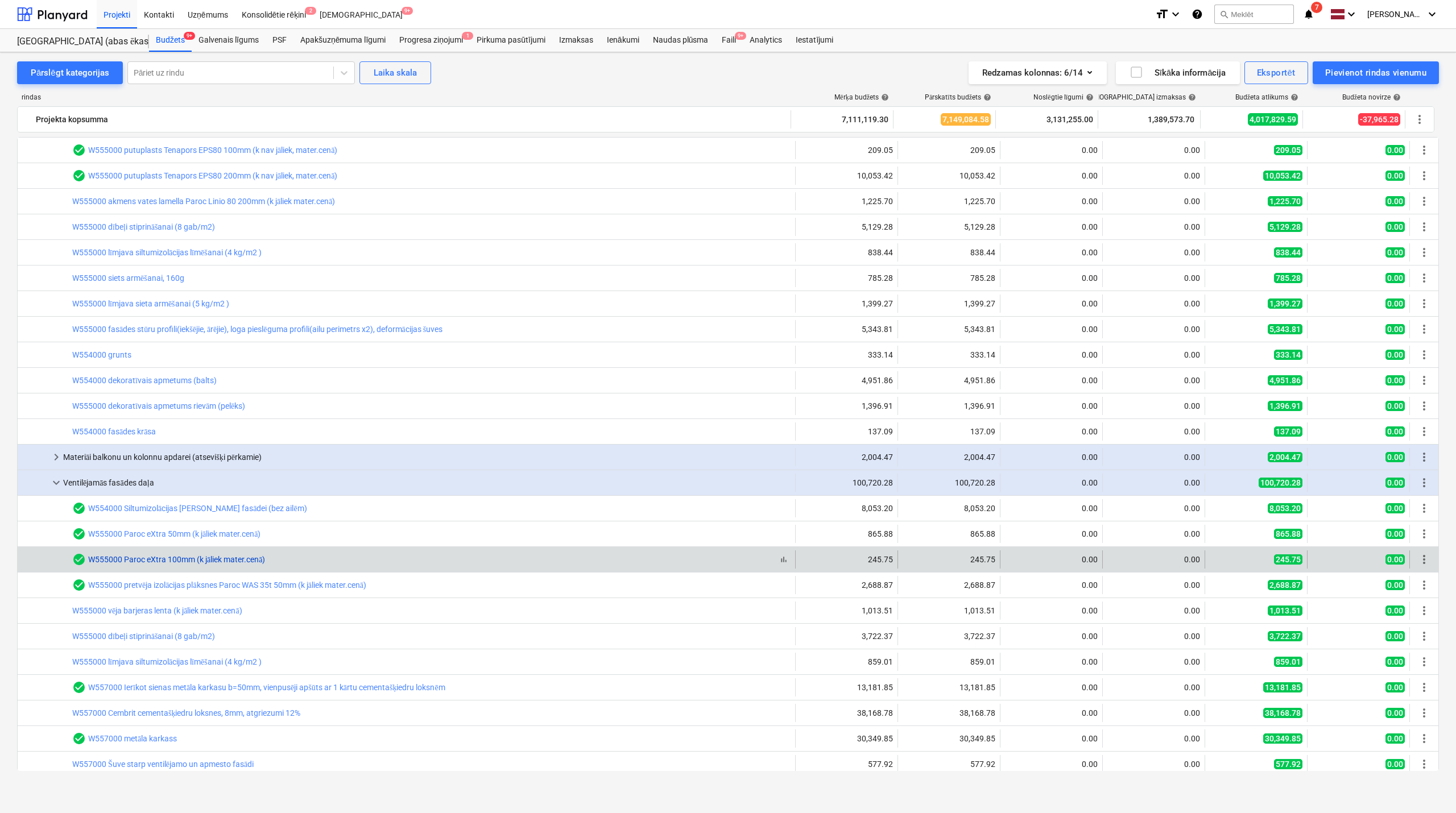
click at [160, 560] on link "W555000 Paroc eXtra 100mm (k jāliek mater.cenā)" at bounding box center [177, 559] width 177 height 9
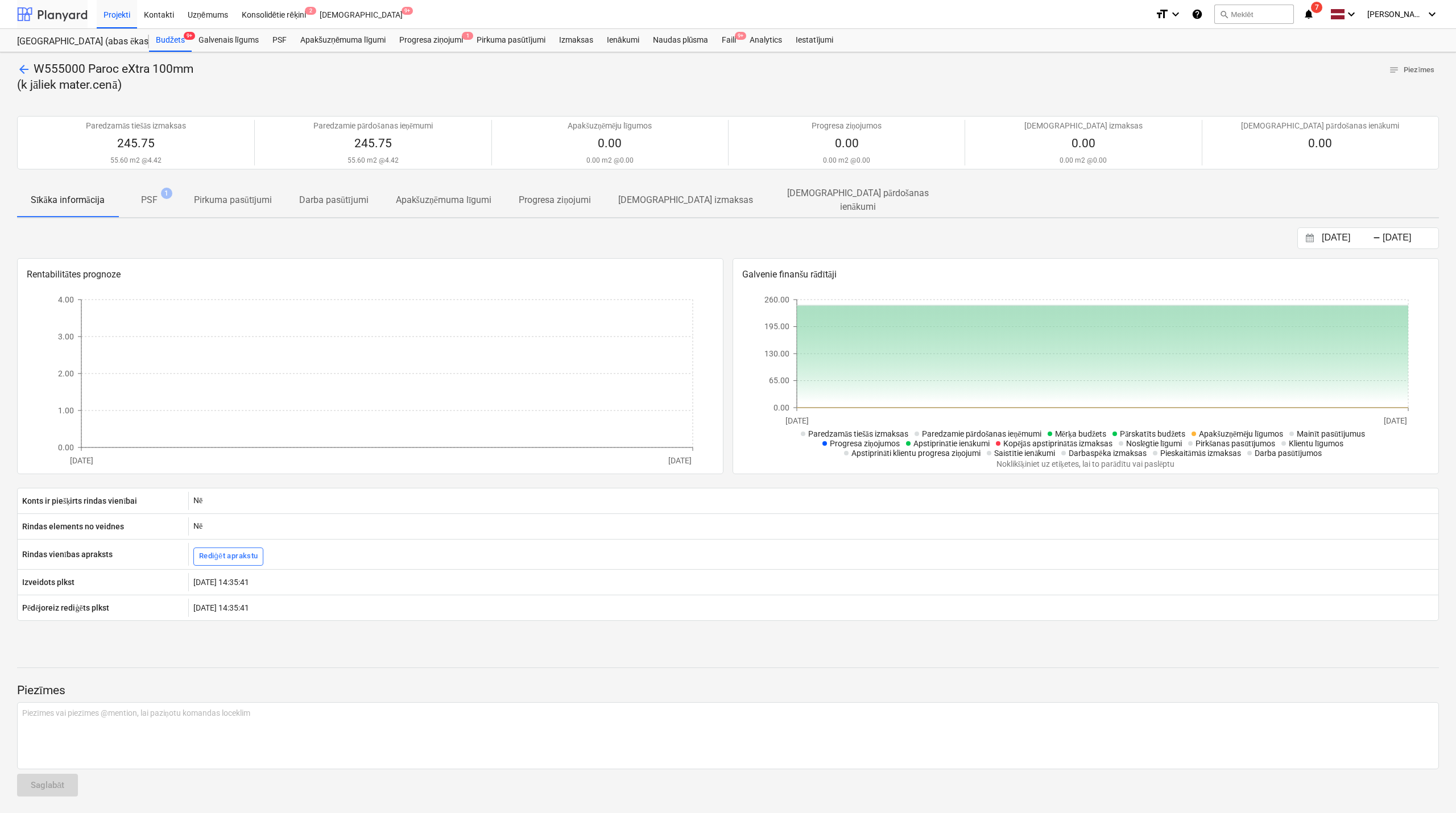
click at [74, 12] on div at bounding box center [52, 14] width 70 height 28
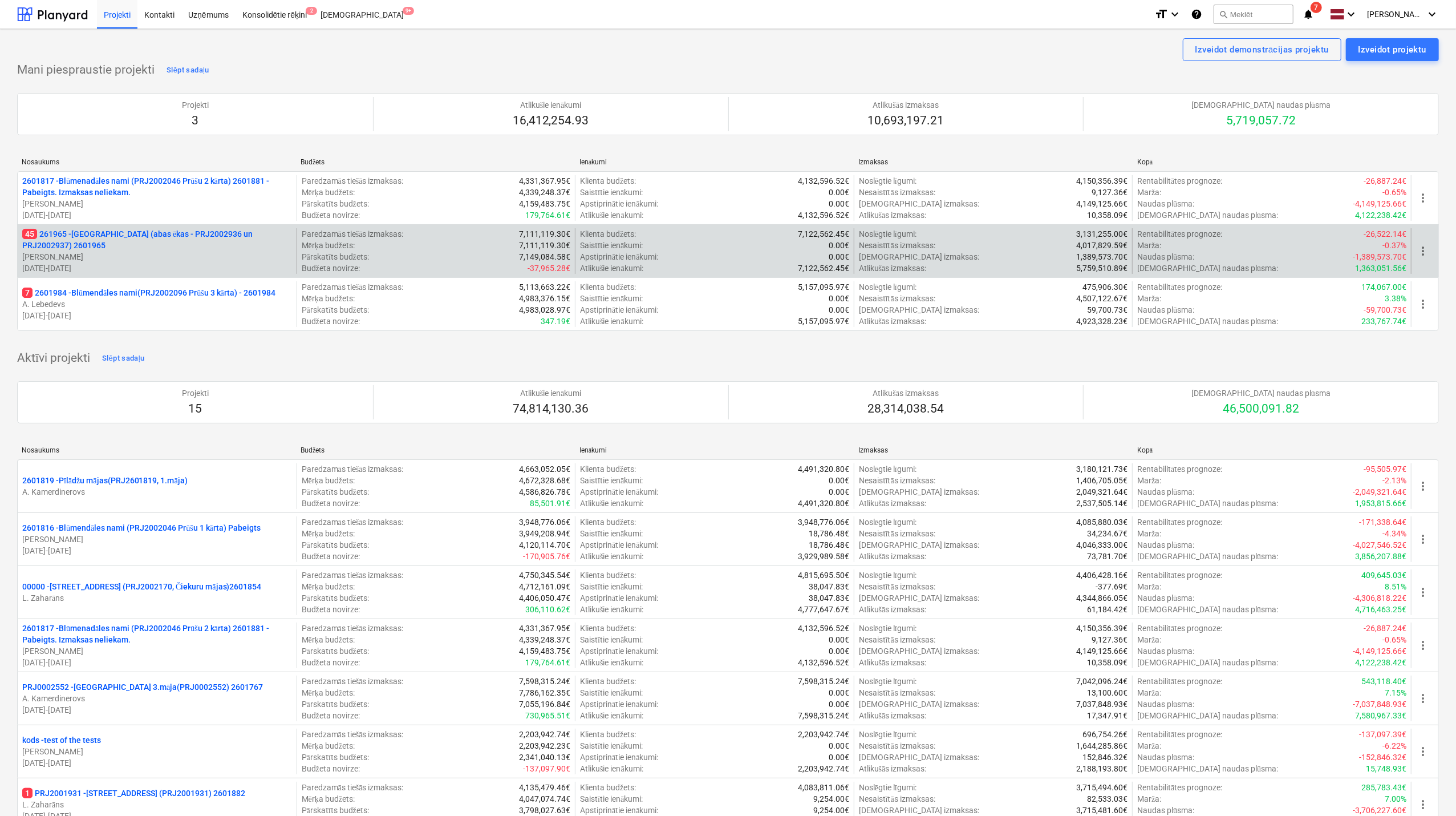
click at [105, 250] on p "45 261965 - [GEOGRAPHIC_DATA] (abas ēkas - PRJ2002936 un PRJ2002937) 2601965" at bounding box center [157, 239] width 269 height 23
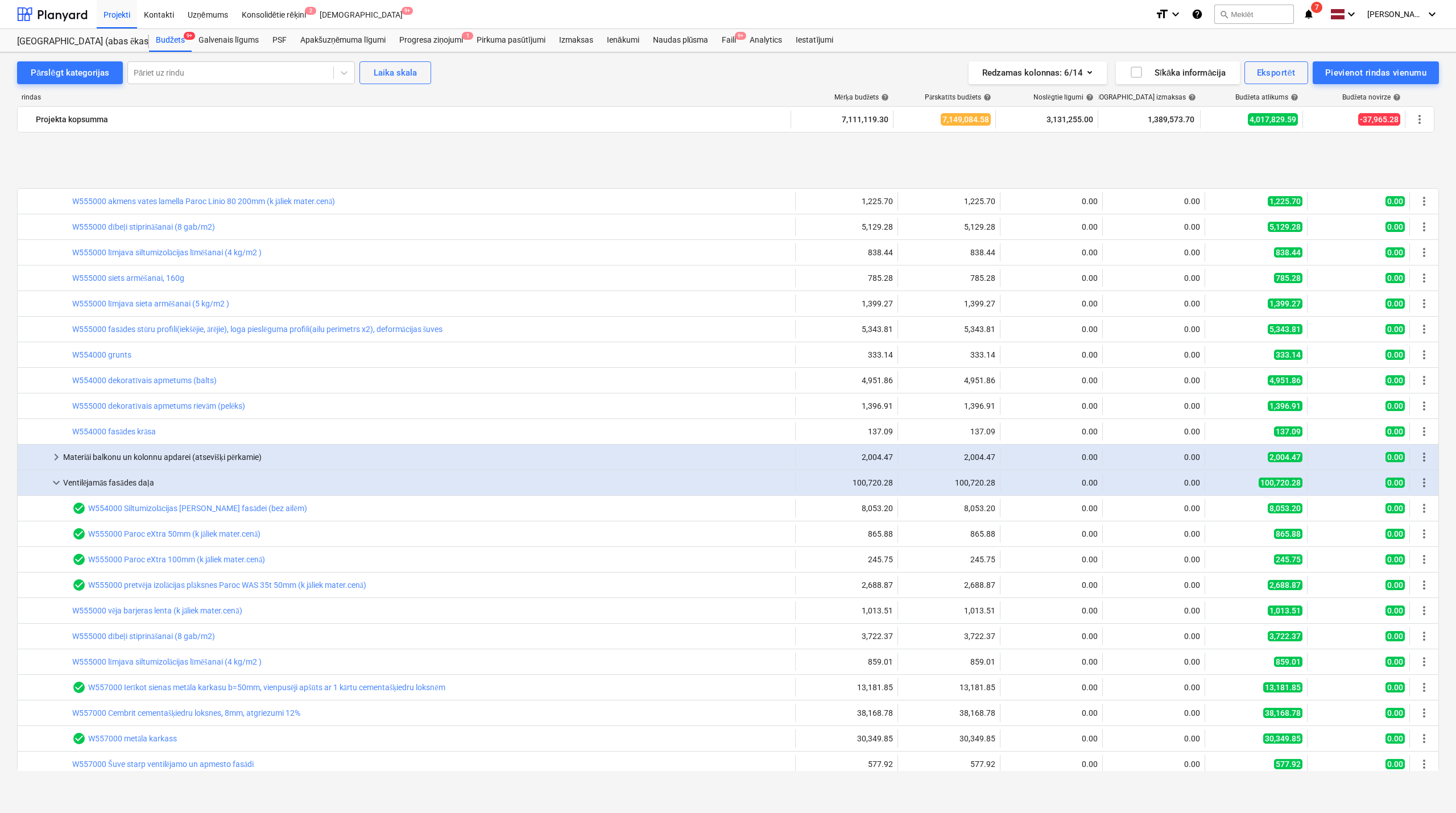
scroll to position [562, 0]
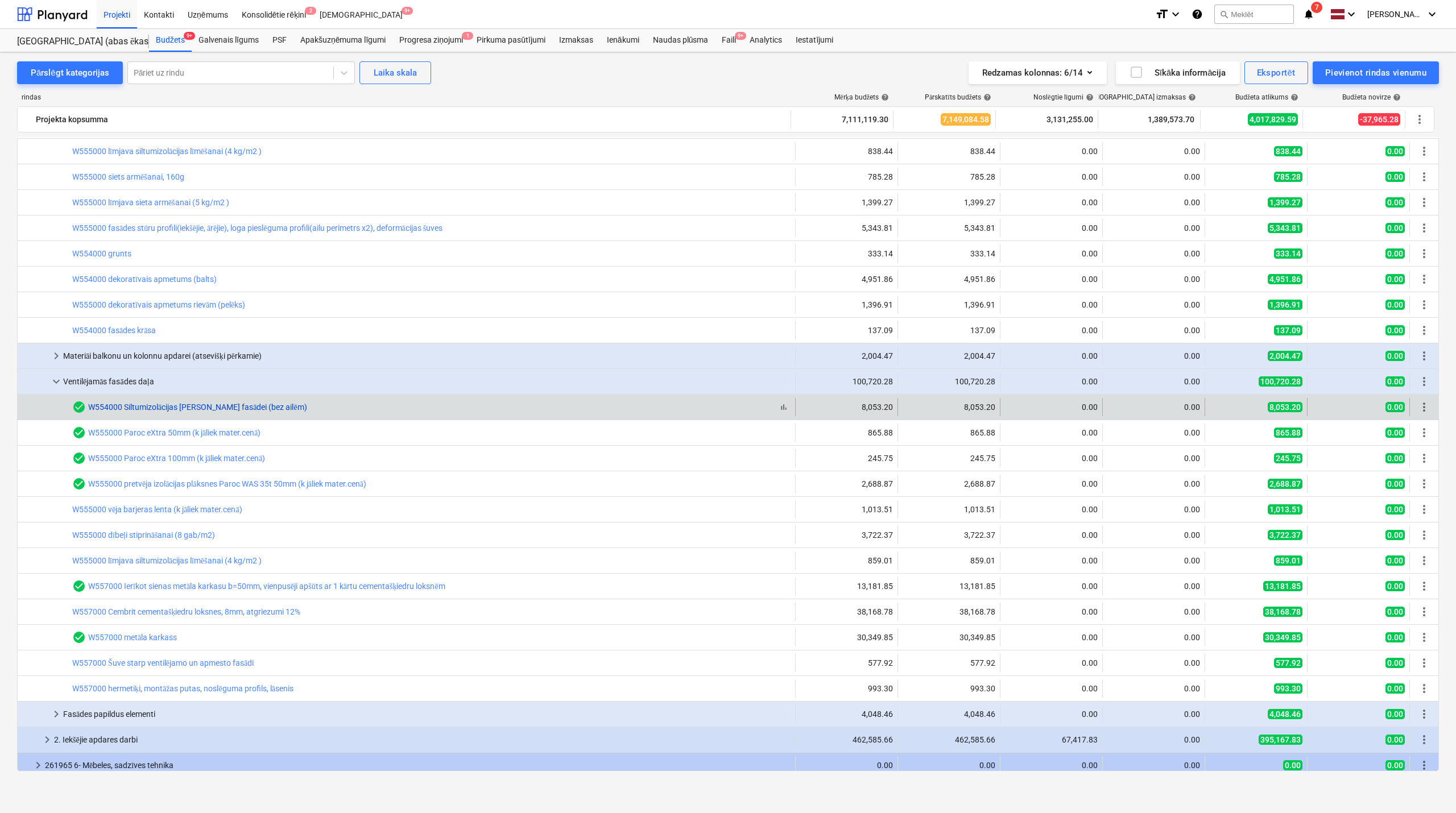
click at [178, 405] on link "W554000 Siltumizolācijas [PERSON_NAME] fasādei (bez ailēm)" at bounding box center [198, 407] width 219 height 9
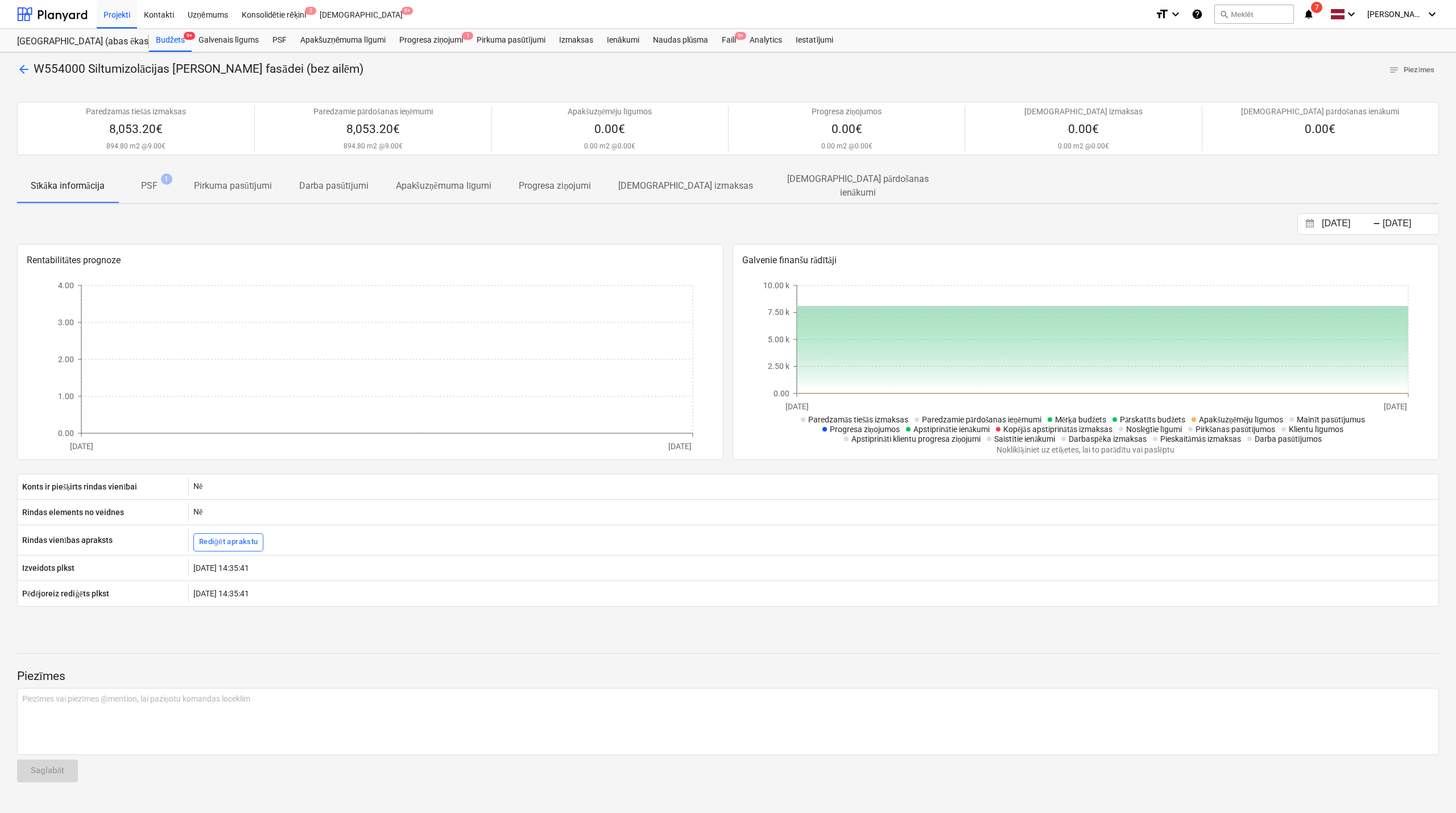
click at [25, 70] on span "arrow_back" at bounding box center [24, 69] width 14 height 14
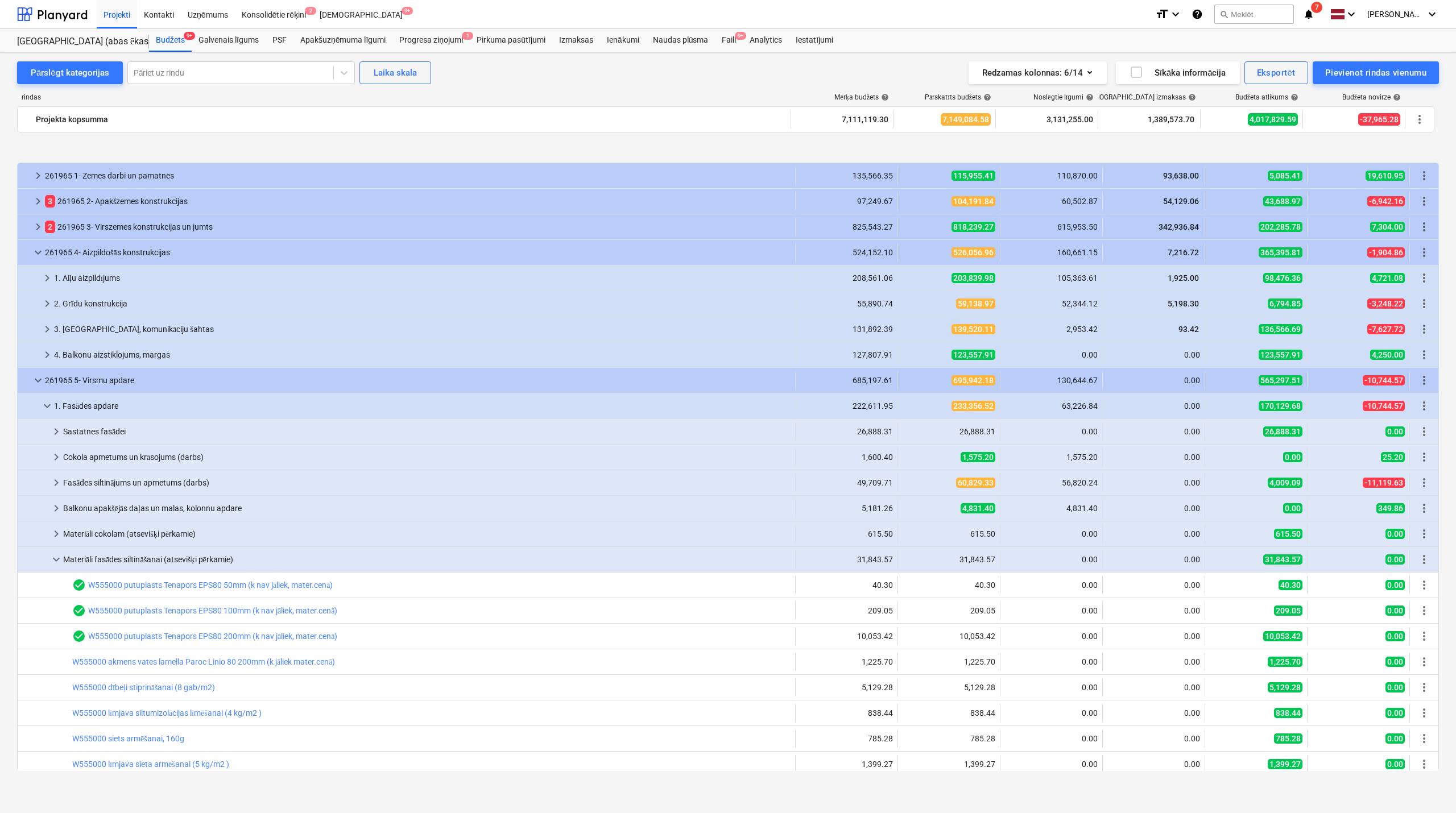
scroll to position [562, 0]
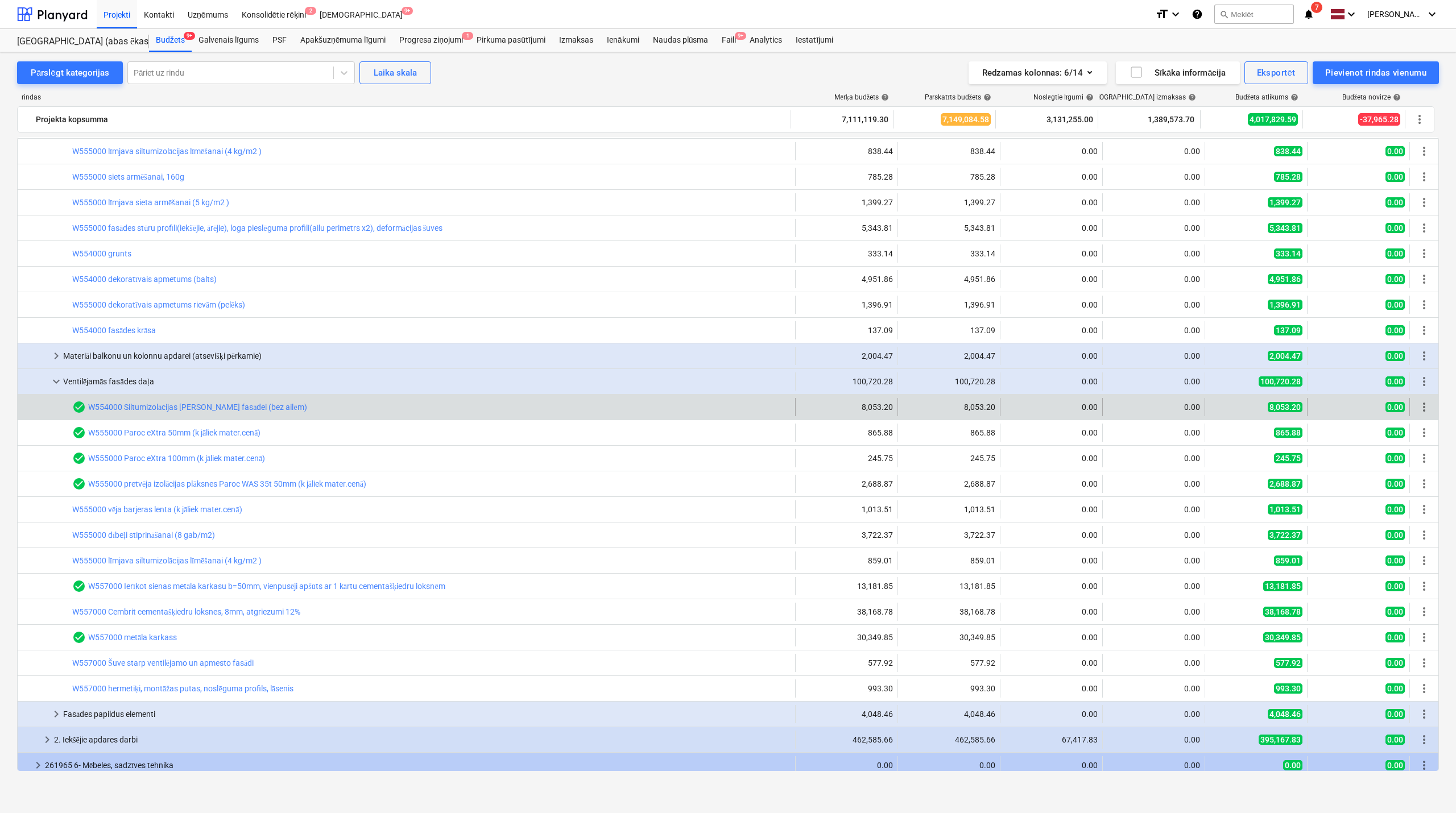
click at [154, 415] on div "bar_chart check_circle W554000 Siltumizolācijas [PERSON_NAME] fasādei (bez ailē…" at bounding box center [432, 407] width 719 height 18
click at [154, 414] on div "check_circle W554000 Siltumizolācijas [PERSON_NAME] fasādei (bez ailēm)" at bounding box center [190, 407] width 235 height 14
click at [154, 412] on link "W554000 Siltumizolācijas [PERSON_NAME] fasādei (bez ailēm)" at bounding box center [198, 407] width 219 height 9
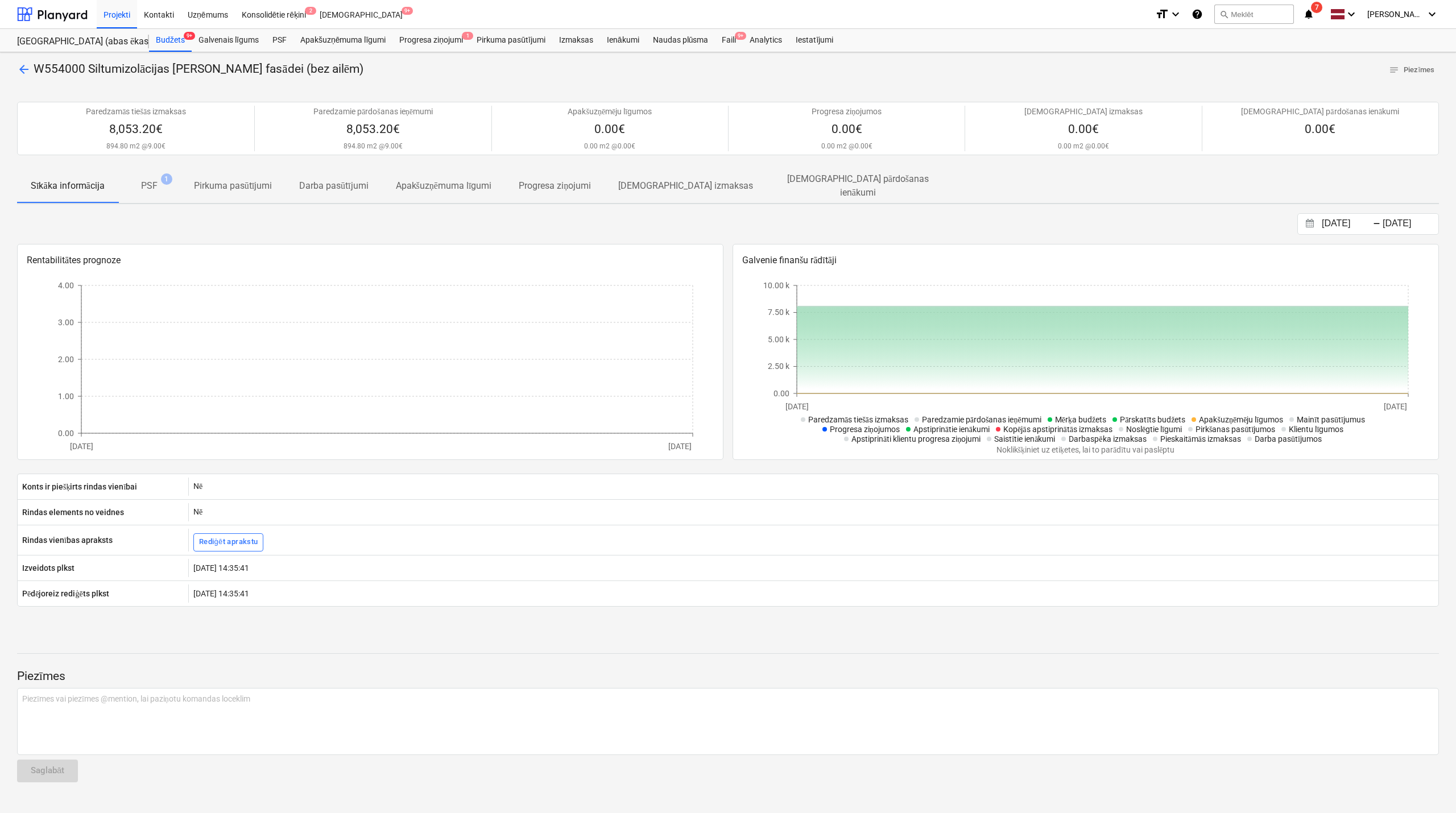
click at [19, 60] on div "arrow_back W554000 Siltumizolācijas slāņa montāža fasādei (bez ailēm) notes Pie…" at bounding box center [728, 432] width 1456 height 761
click at [25, 68] on span "arrow_back" at bounding box center [24, 69] width 14 height 14
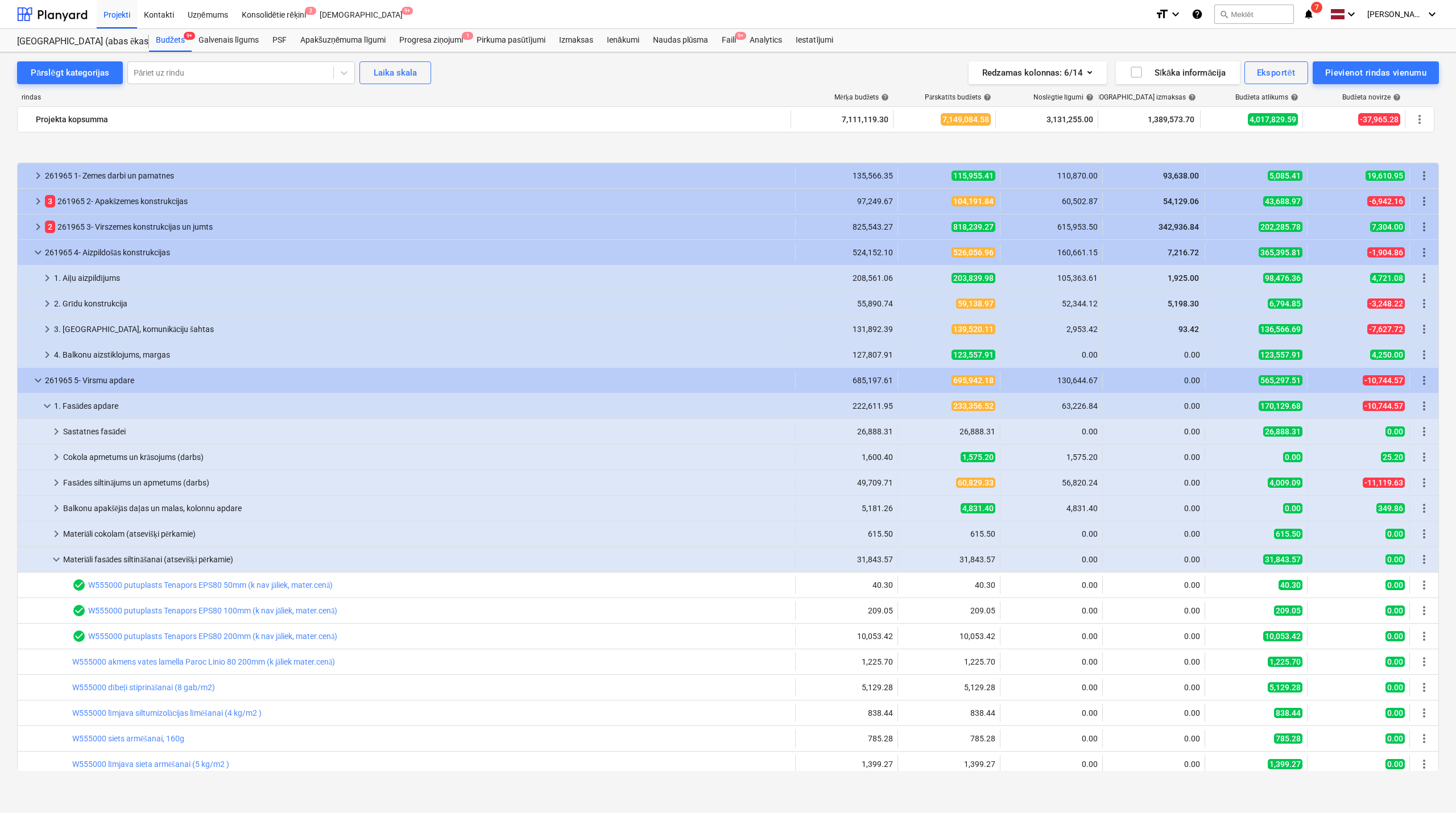
scroll to position [562, 0]
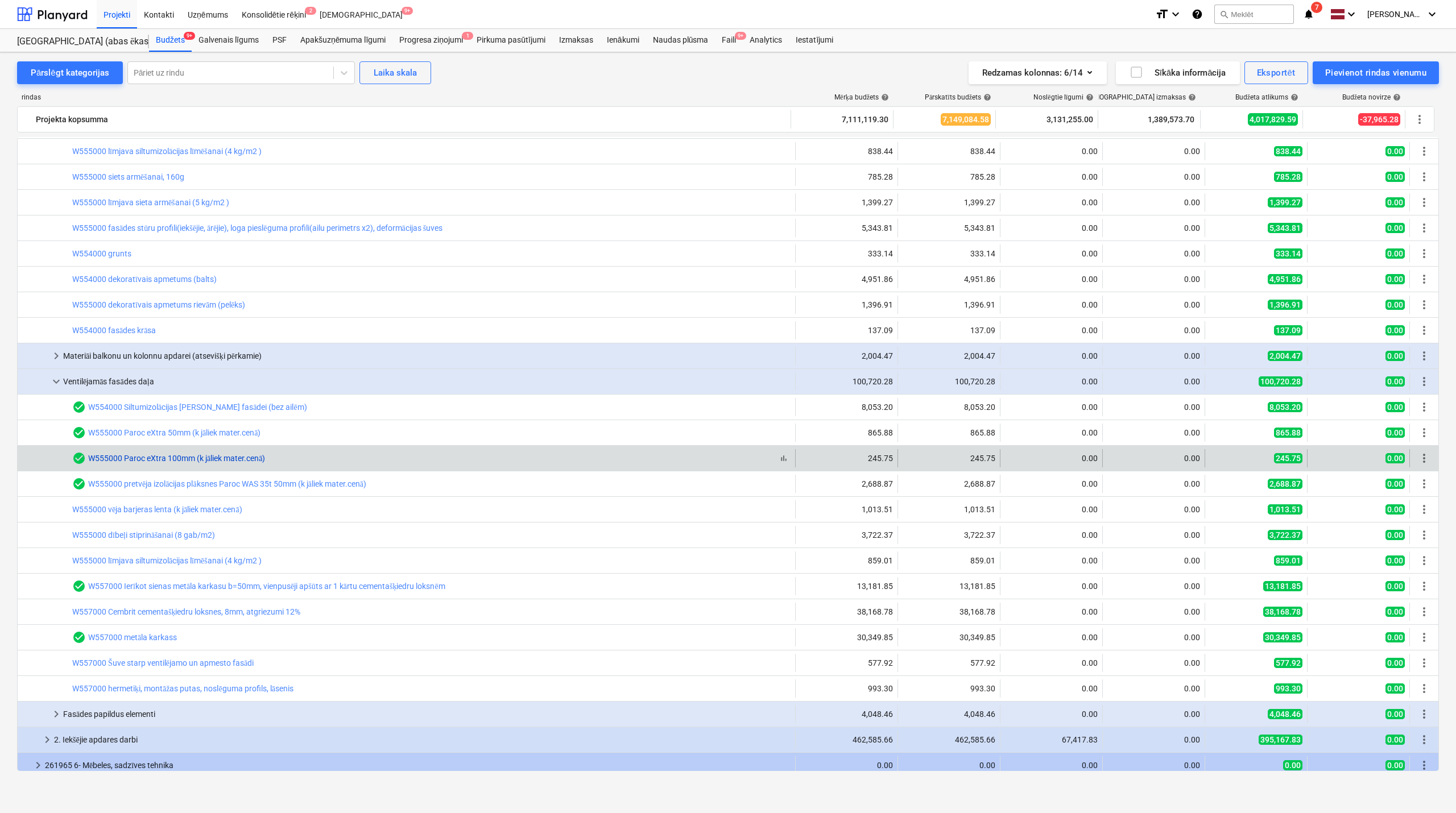
click at [162, 458] on link "W555000 Paroc eXtra 100mm (k jāliek mater.cenā)" at bounding box center [177, 458] width 177 height 9
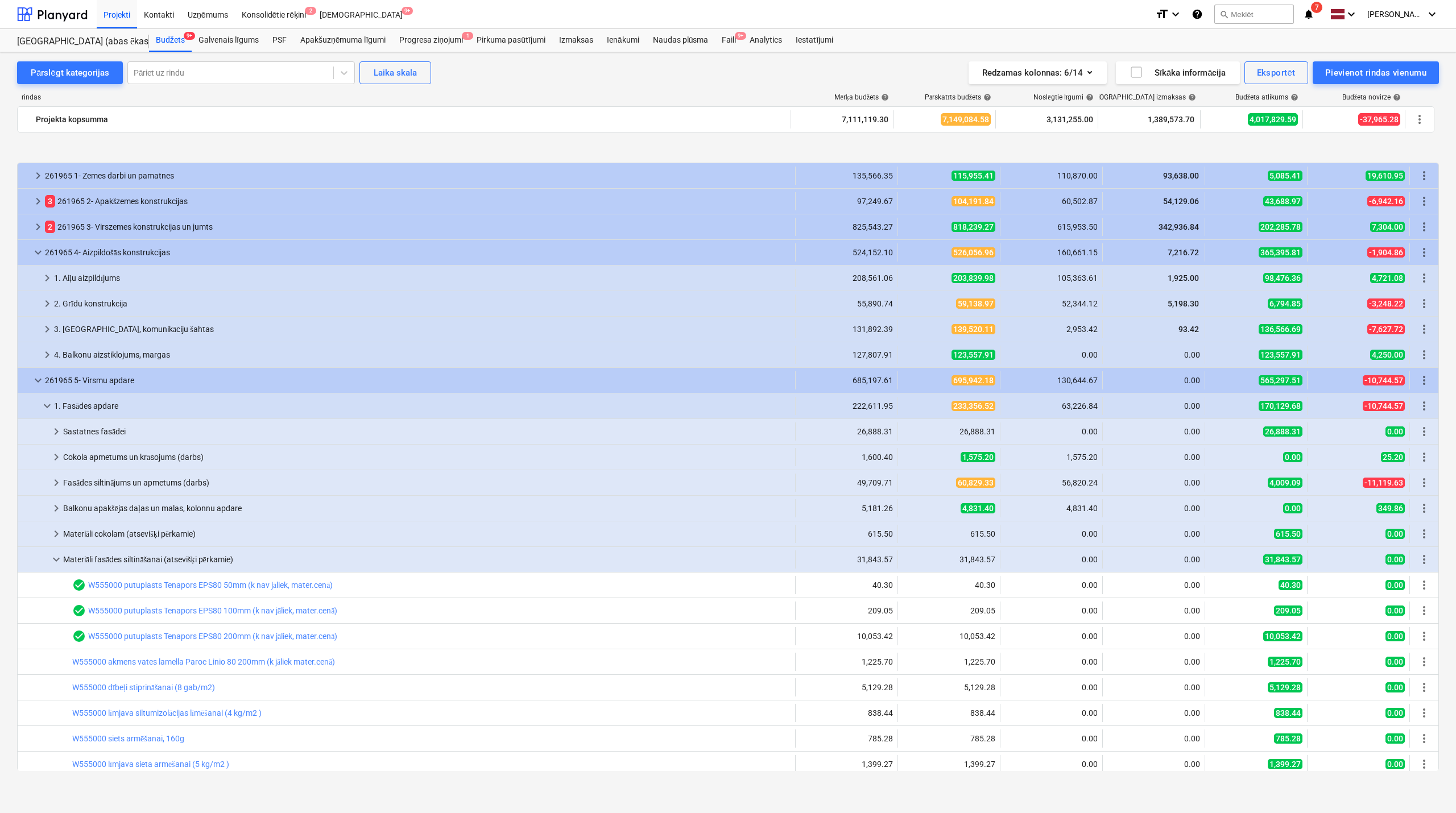
scroll to position [562, 0]
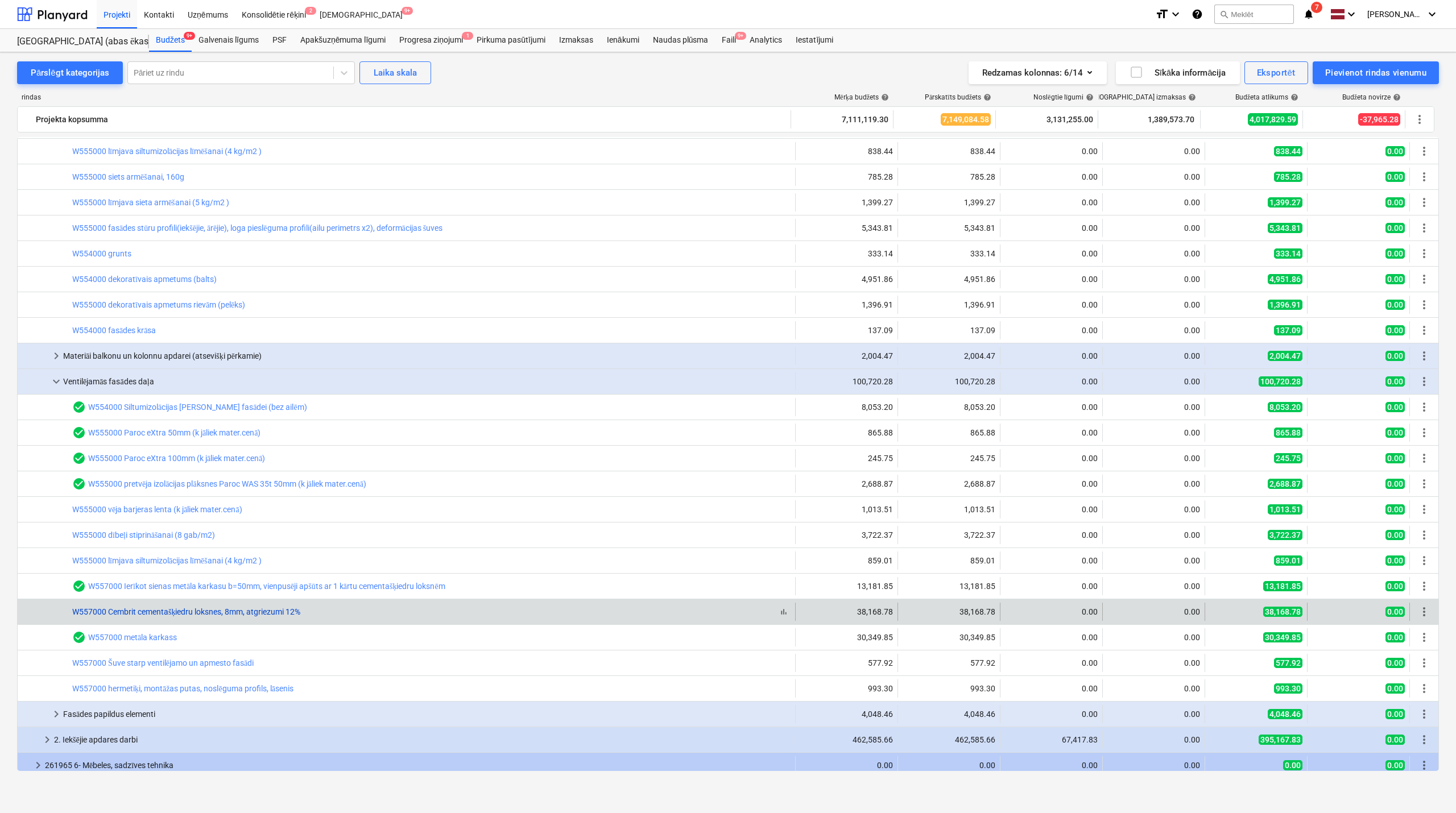
click at [203, 608] on link "W557000 Cembrit cementašķiedru loksnes, 8mm, atgriezumi 12%" at bounding box center [186, 612] width 228 height 9
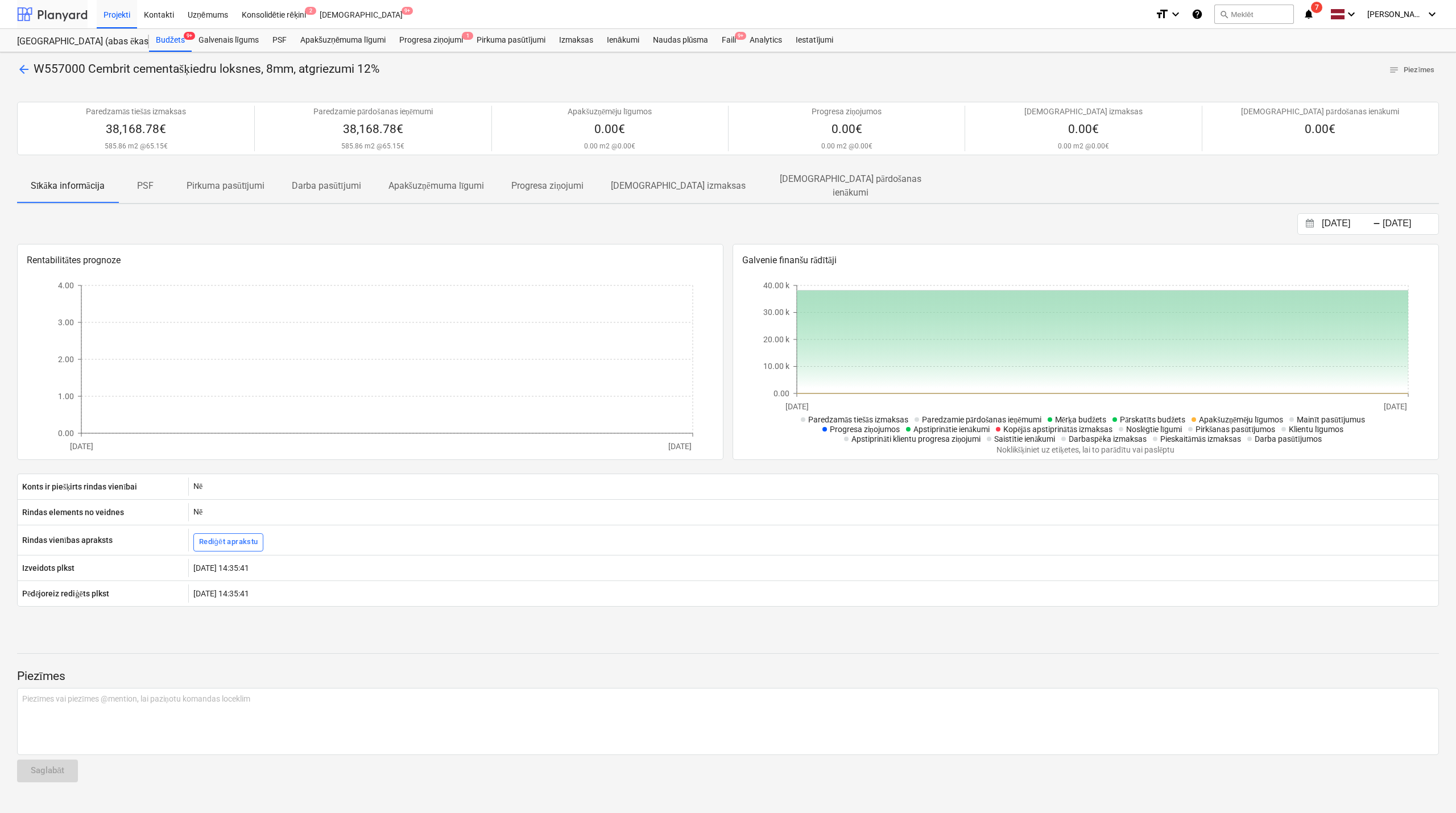
click at [67, 14] on div at bounding box center [52, 14] width 70 height 28
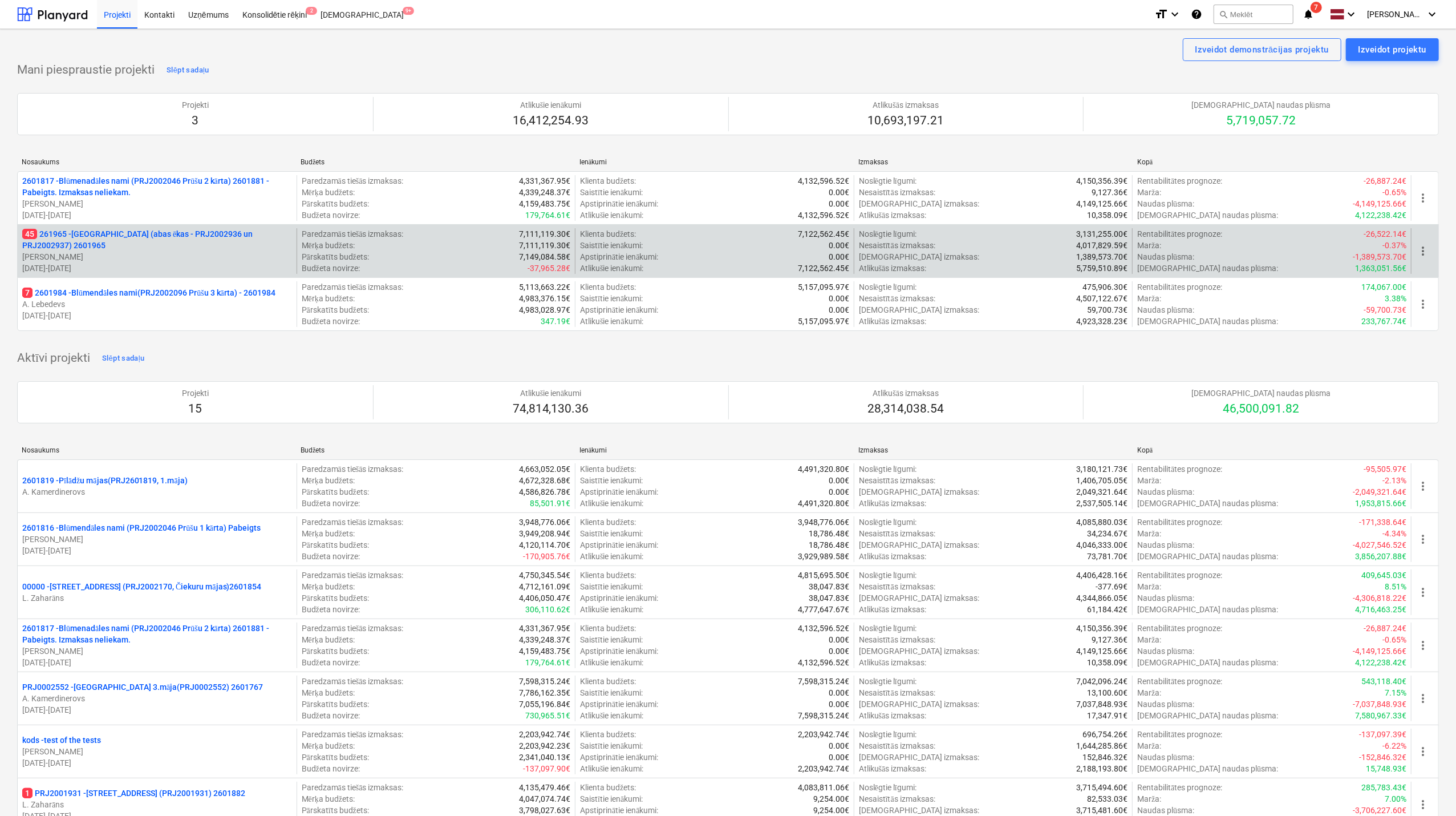
click at [116, 245] on p "45 261965 - [GEOGRAPHIC_DATA] (abas ēkas - PRJ2002936 un PRJ2002937) 2601965" at bounding box center [157, 239] width 269 height 23
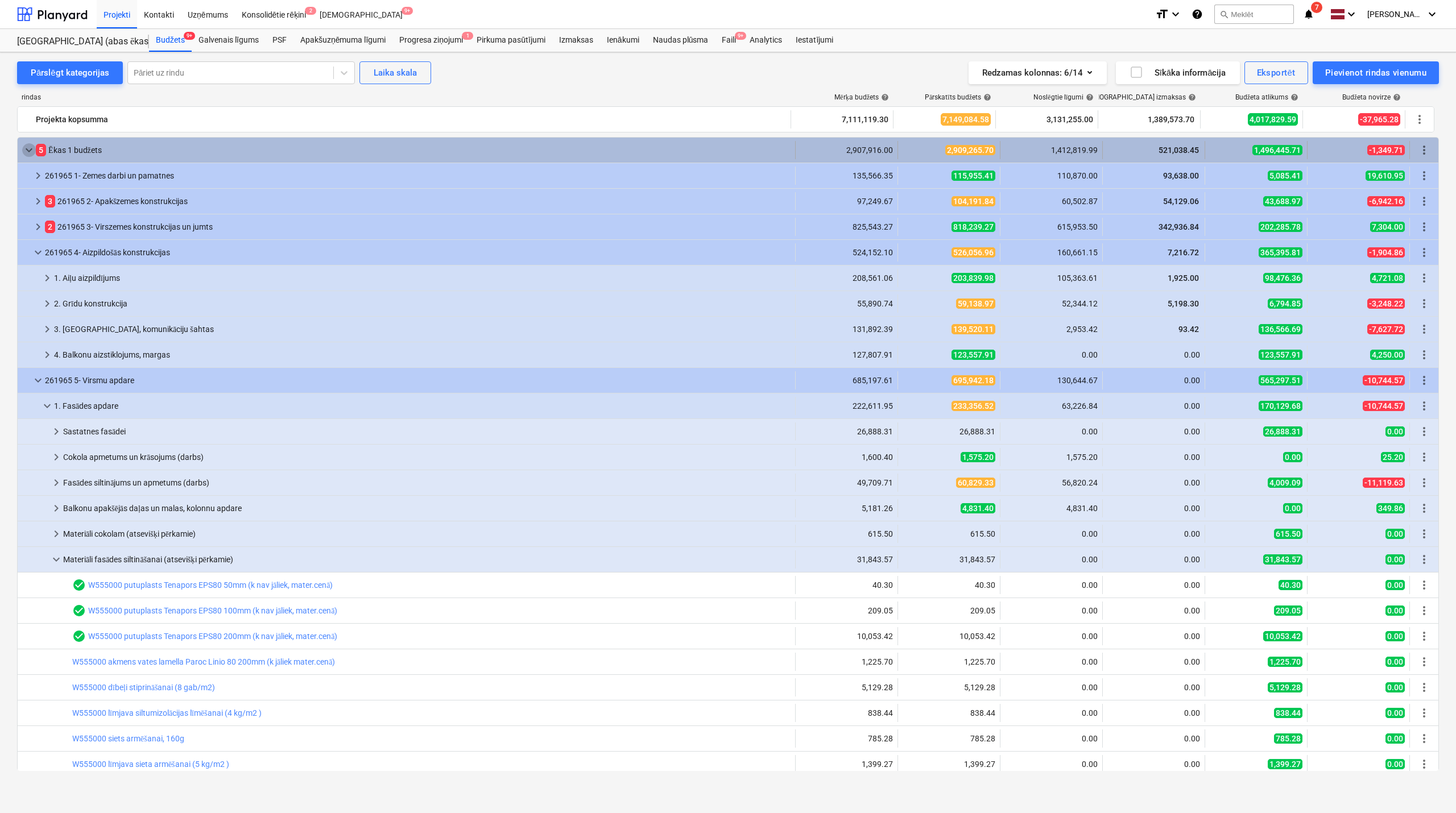
click at [25, 151] on span "keyboard_arrow_down" at bounding box center [29, 150] width 14 height 14
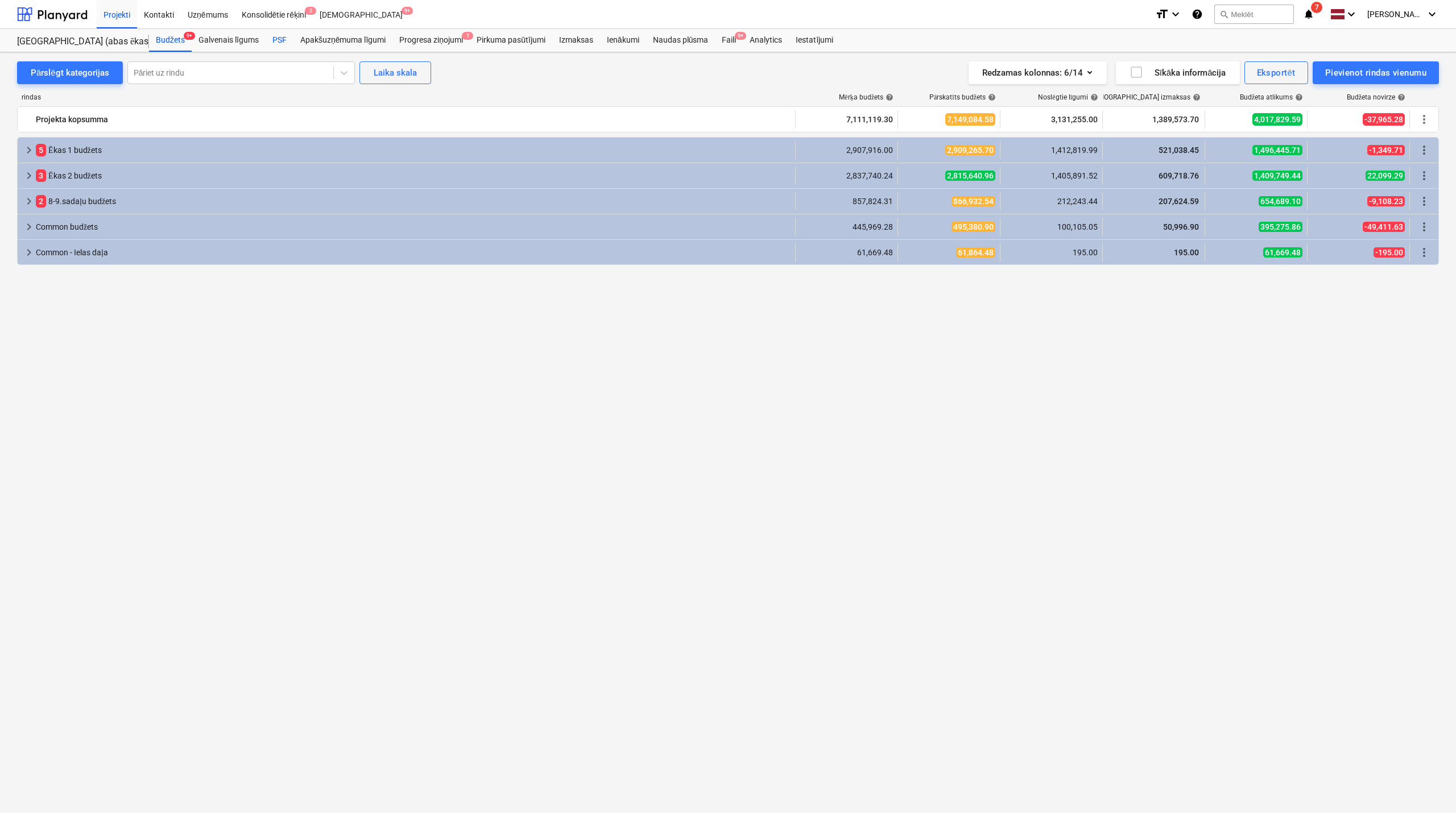
click at [277, 33] on div "PSF" at bounding box center [280, 40] width 28 height 22
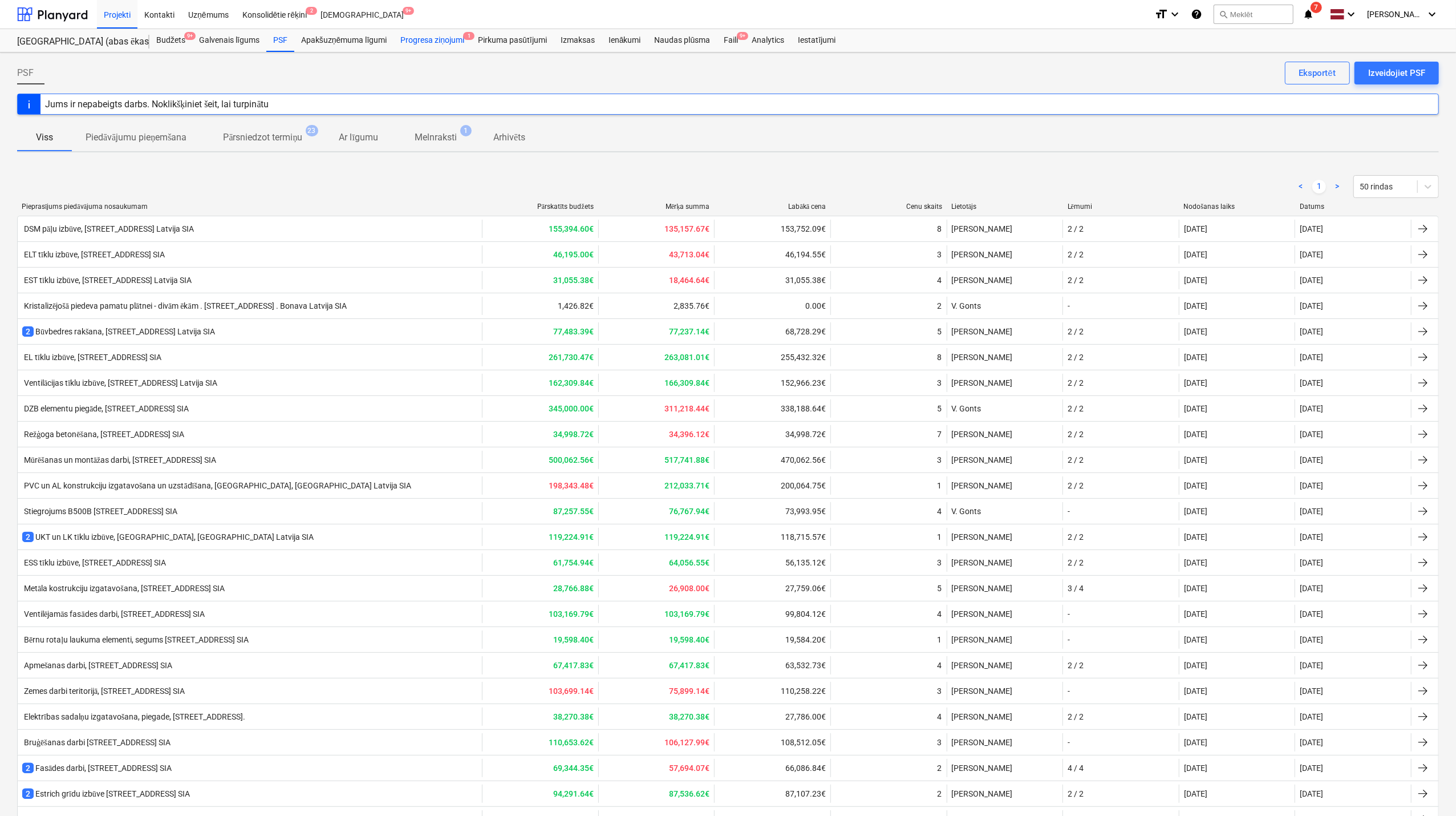
click at [441, 37] on div "Progresa ziņojumi 1" at bounding box center [432, 40] width 78 height 23
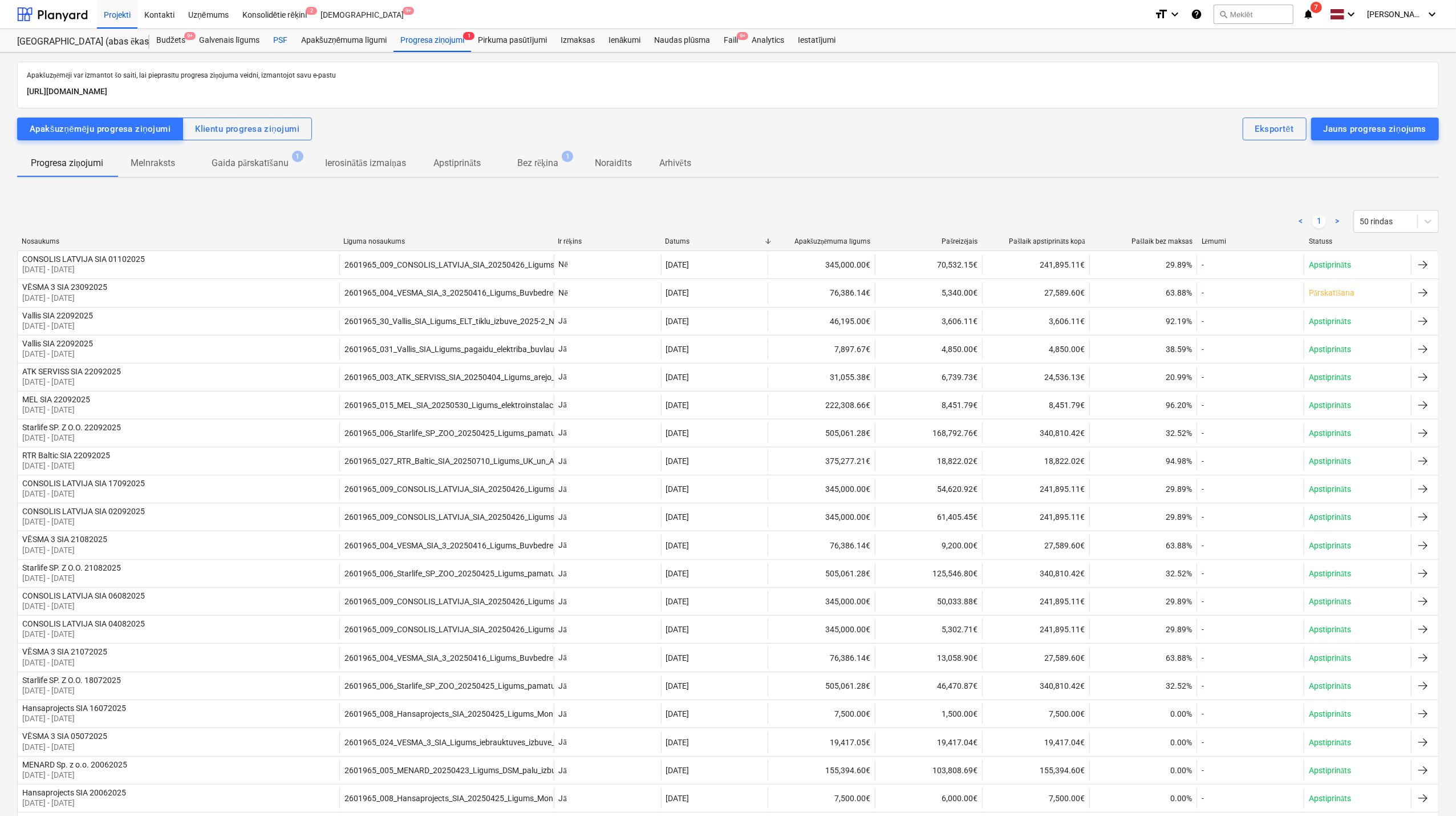
click at [288, 32] on div "PSF" at bounding box center [280, 40] width 28 height 23
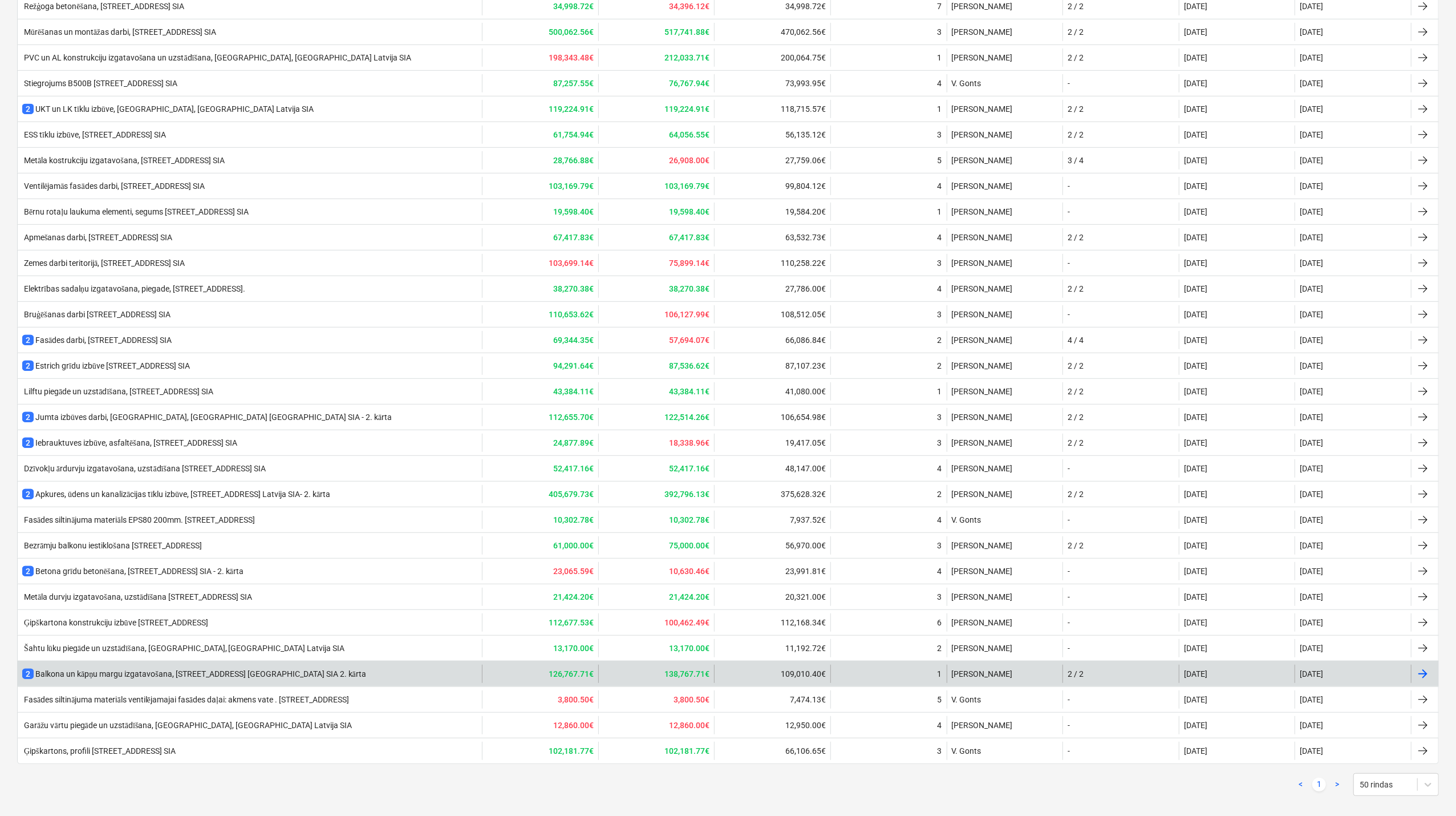
scroll to position [448, 0]
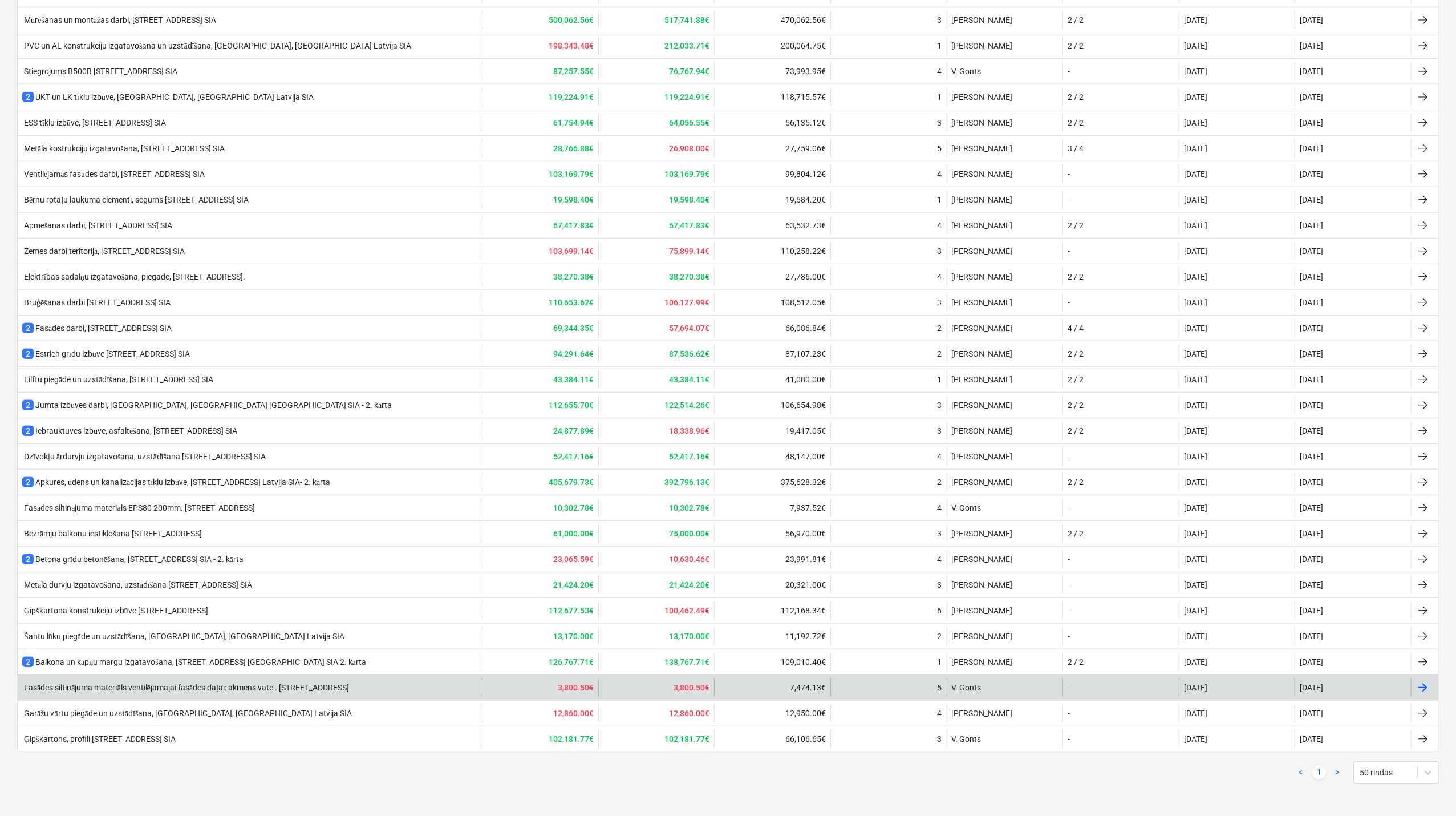
click at [134, 690] on div "Fasādes siltinājuma materiāls ventilējamajai fasādes daļai: akmens vate . [STRE…" at bounding box center [186, 687] width 327 height 9
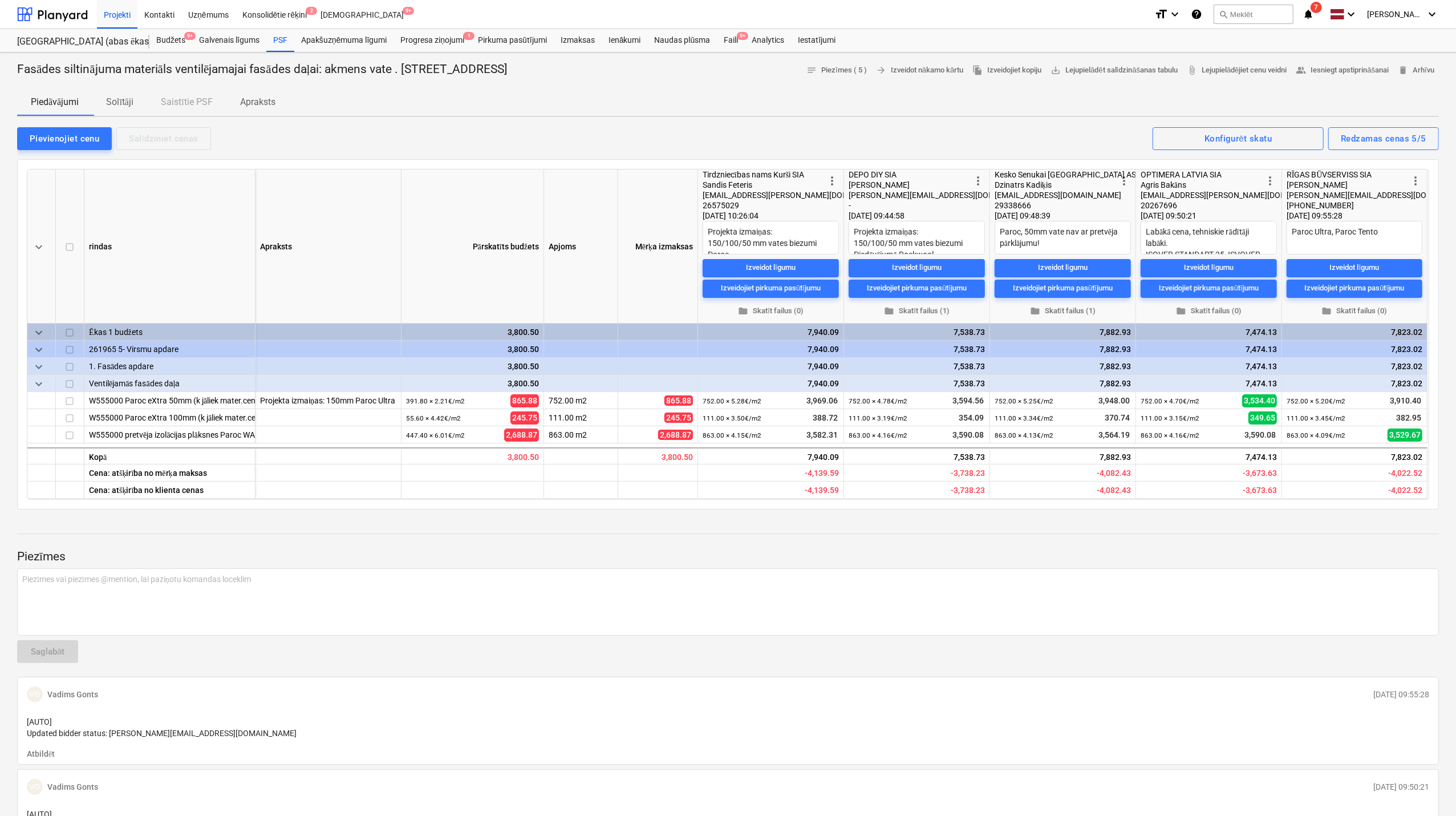
type textarea "x"
